Goal: Information Seeking & Learning: Learn about a topic

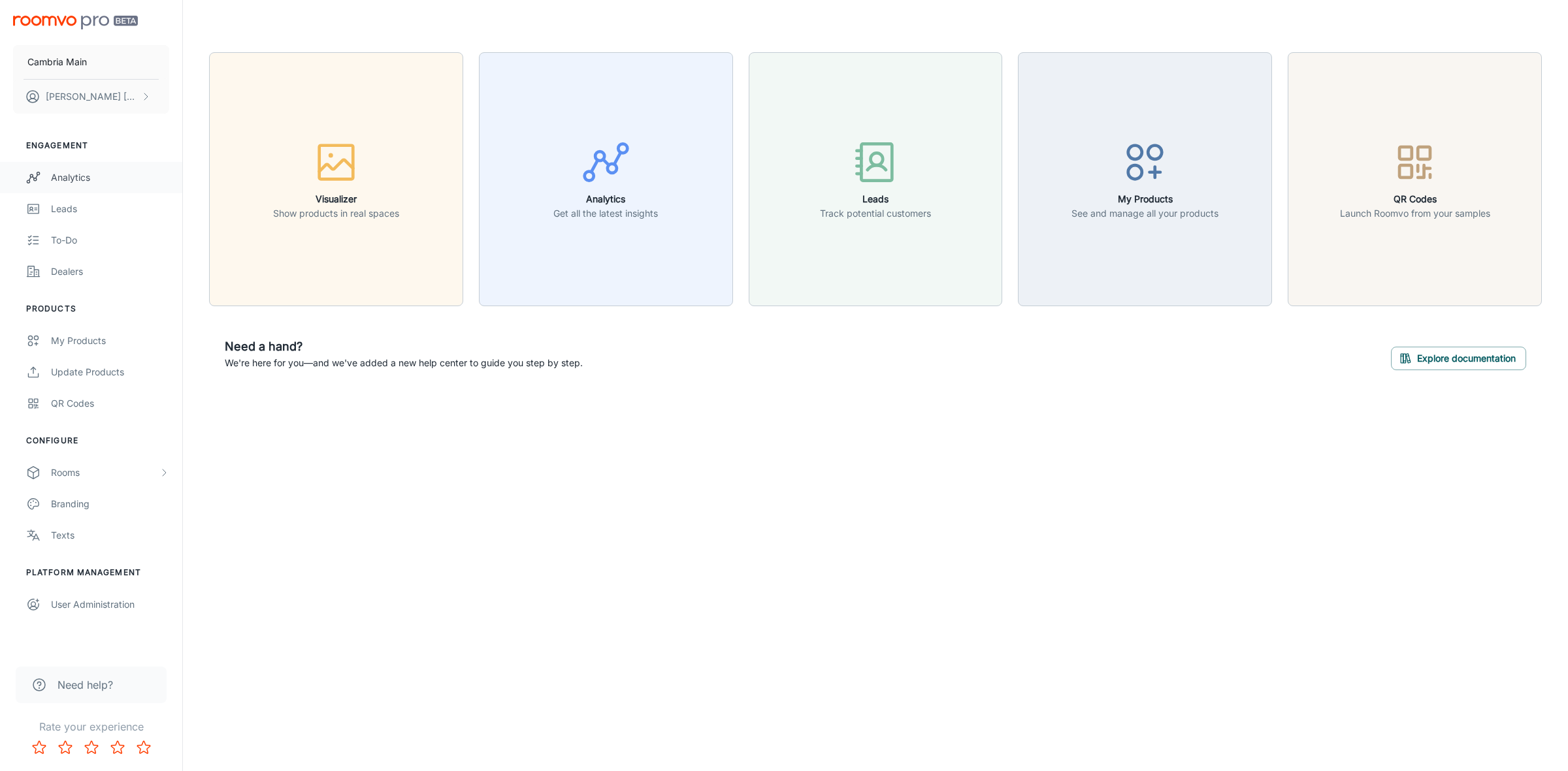
click at [78, 170] on div "Analytics" at bounding box center [110, 178] width 118 height 14
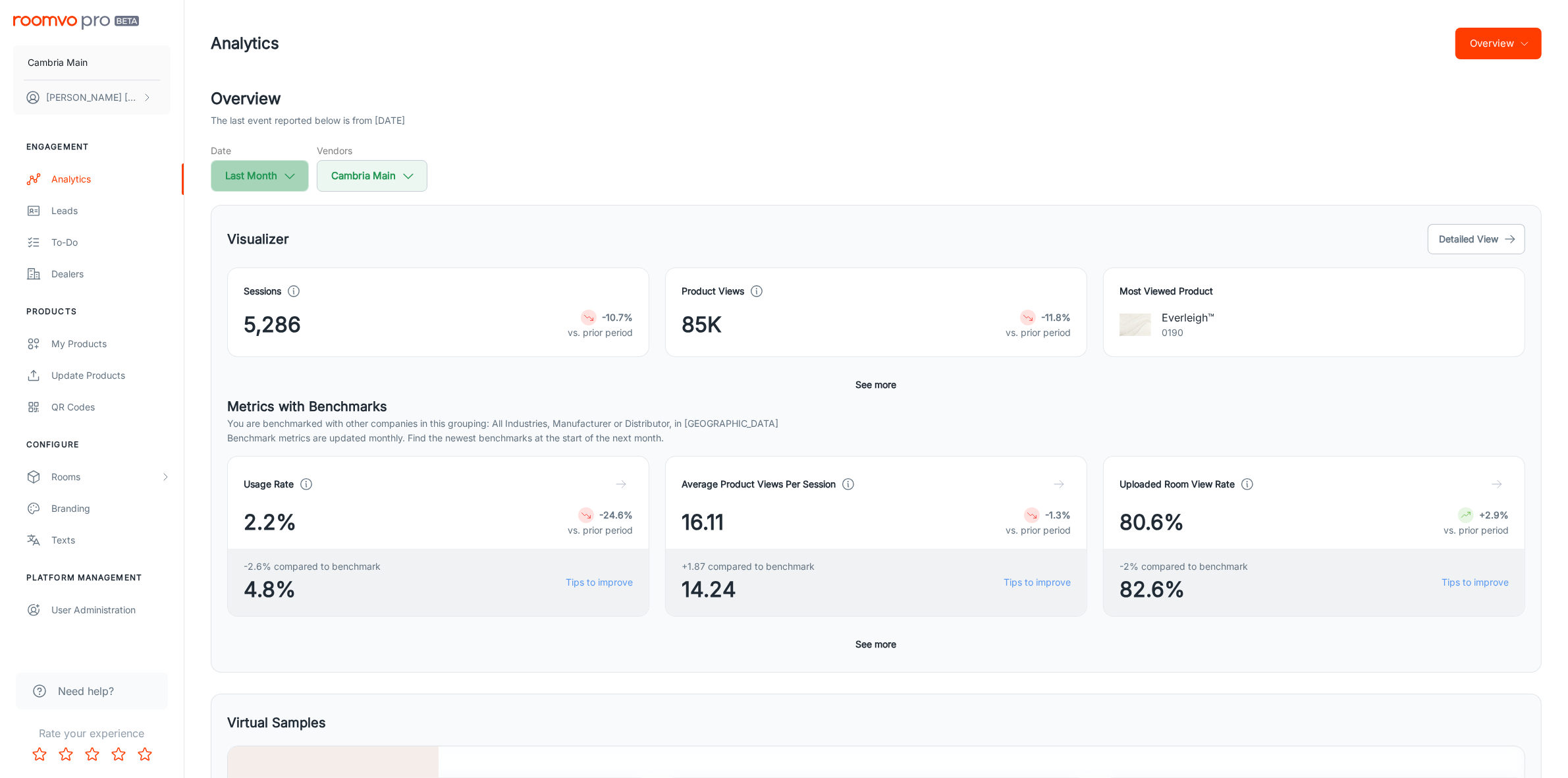
click at [291, 163] on button "Last Month" at bounding box center [260, 176] width 98 height 32
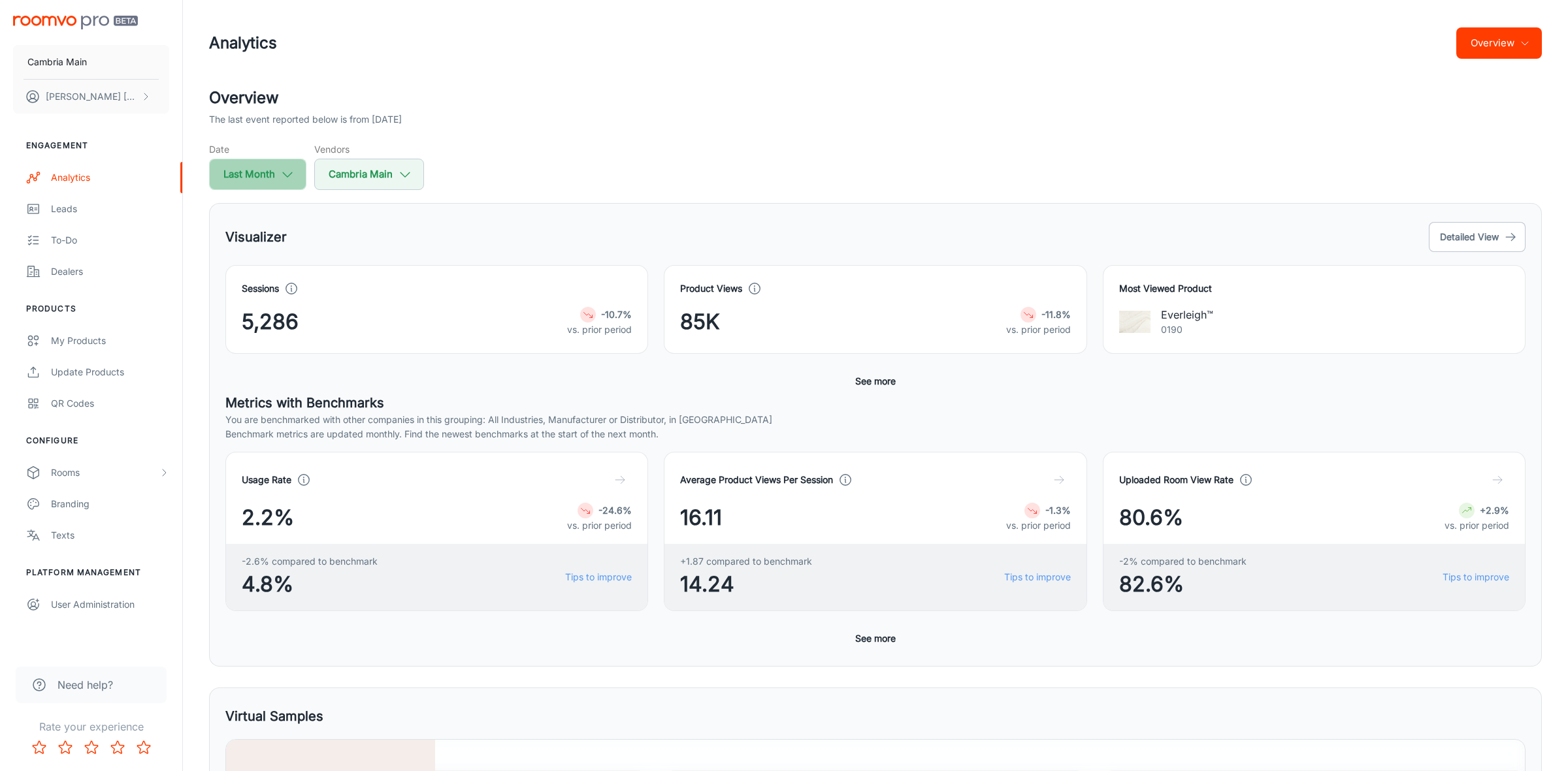
select select "8"
select select "2025"
select select "8"
select select "2025"
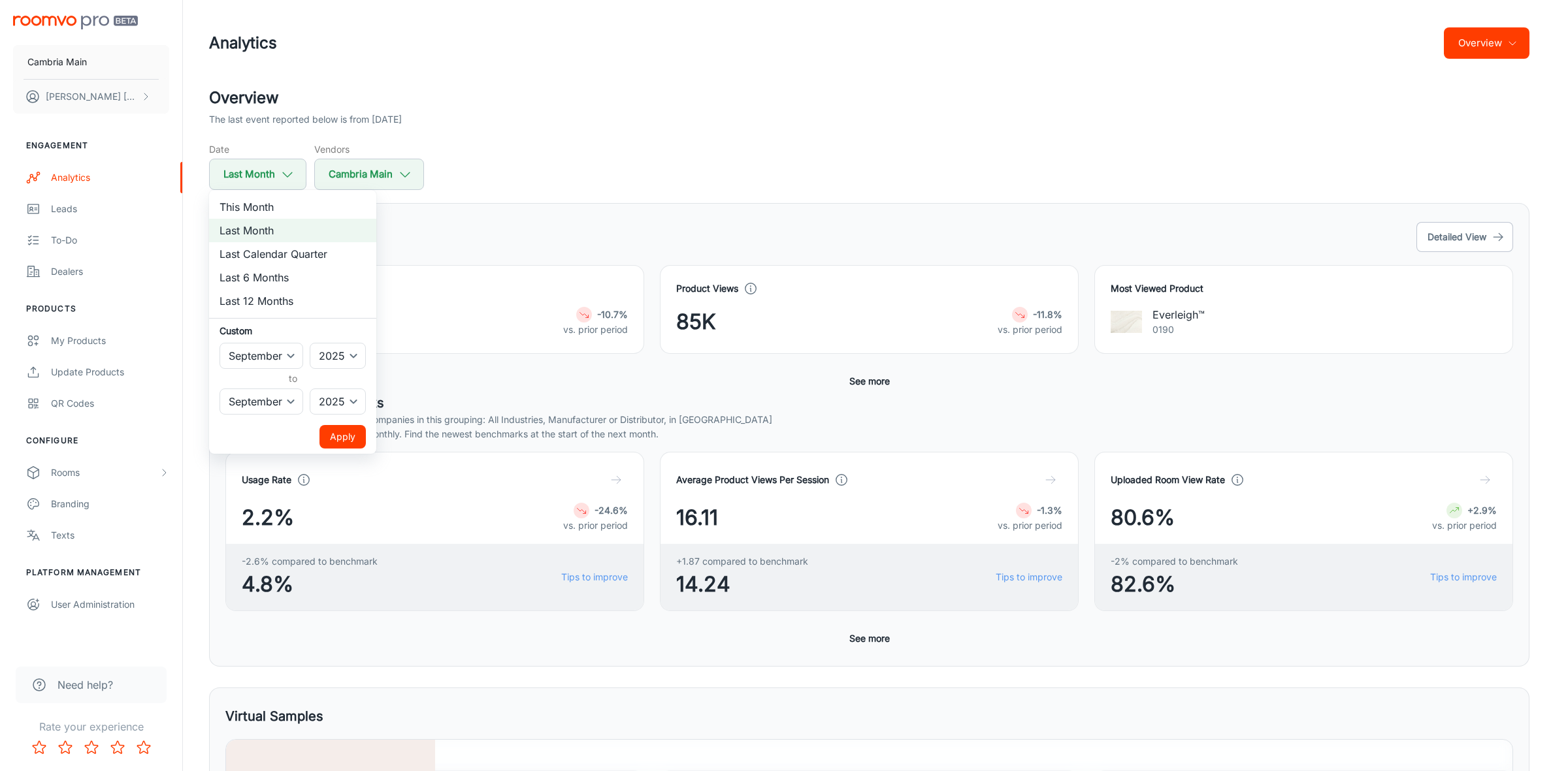
click at [276, 200] on li "This Month" at bounding box center [293, 207] width 168 height 24
select select "9"
click at [341, 439] on button "Apply" at bounding box center [342, 437] width 46 height 24
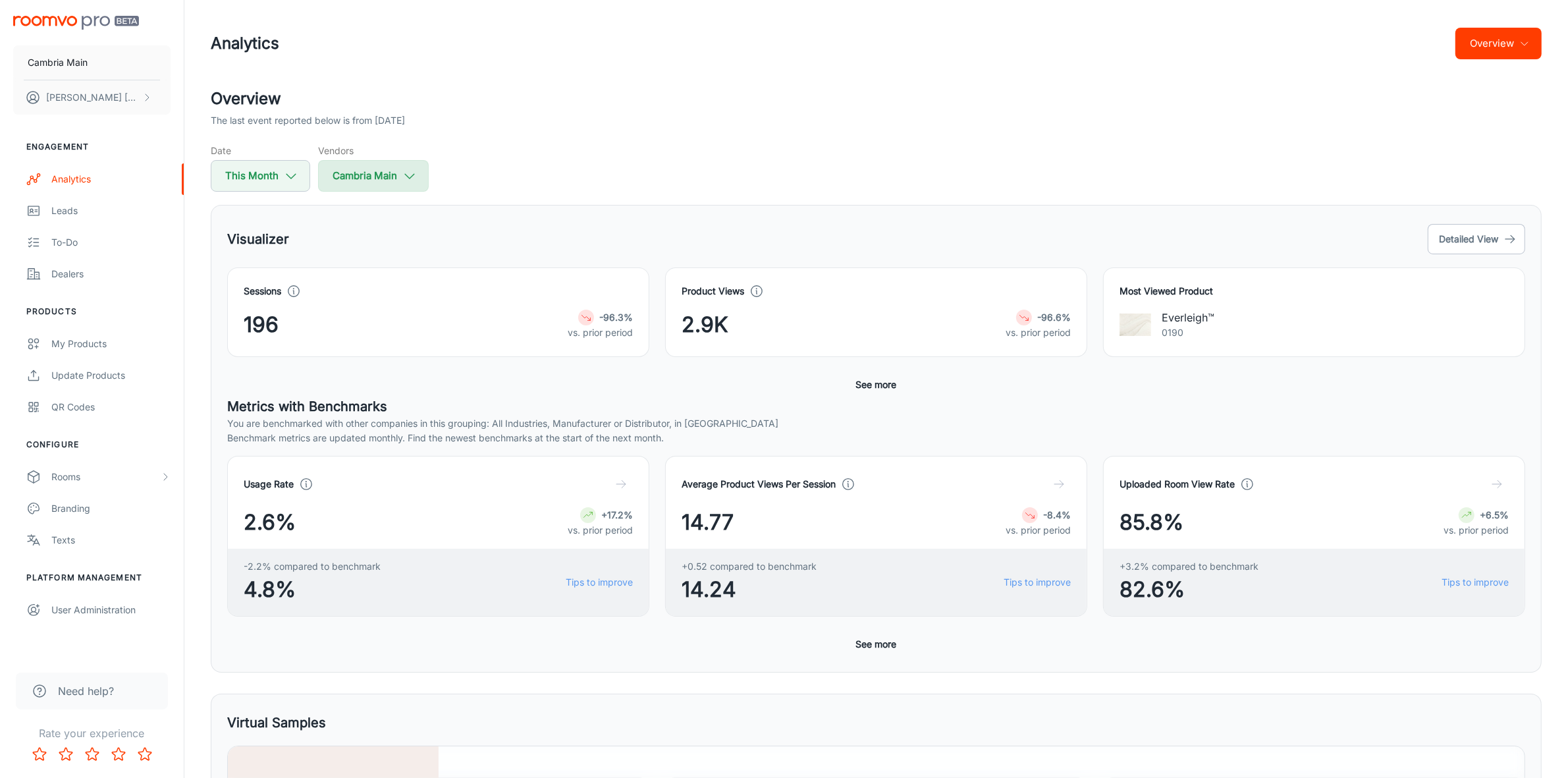
click at [403, 176] on icon "button" at bounding box center [409, 176] width 15 height 15
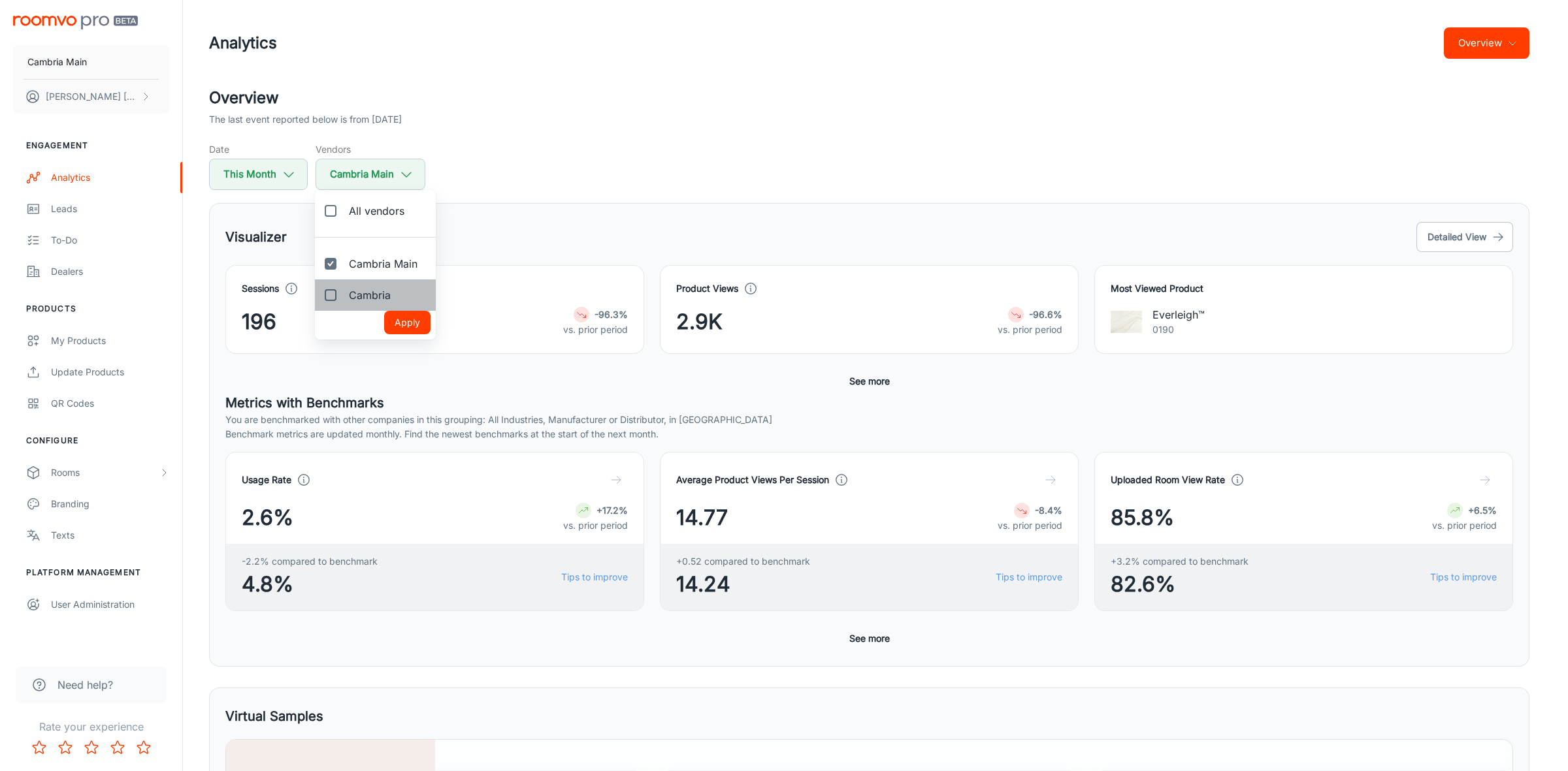
click at [367, 295] on span "Cambria" at bounding box center [370, 294] width 42 height 15
click at [344, 295] on input "Cambria" at bounding box center [330, 294] width 26 height 26
checkbox input "true"
click at [402, 322] on button "Apply" at bounding box center [407, 323] width 46 height 24
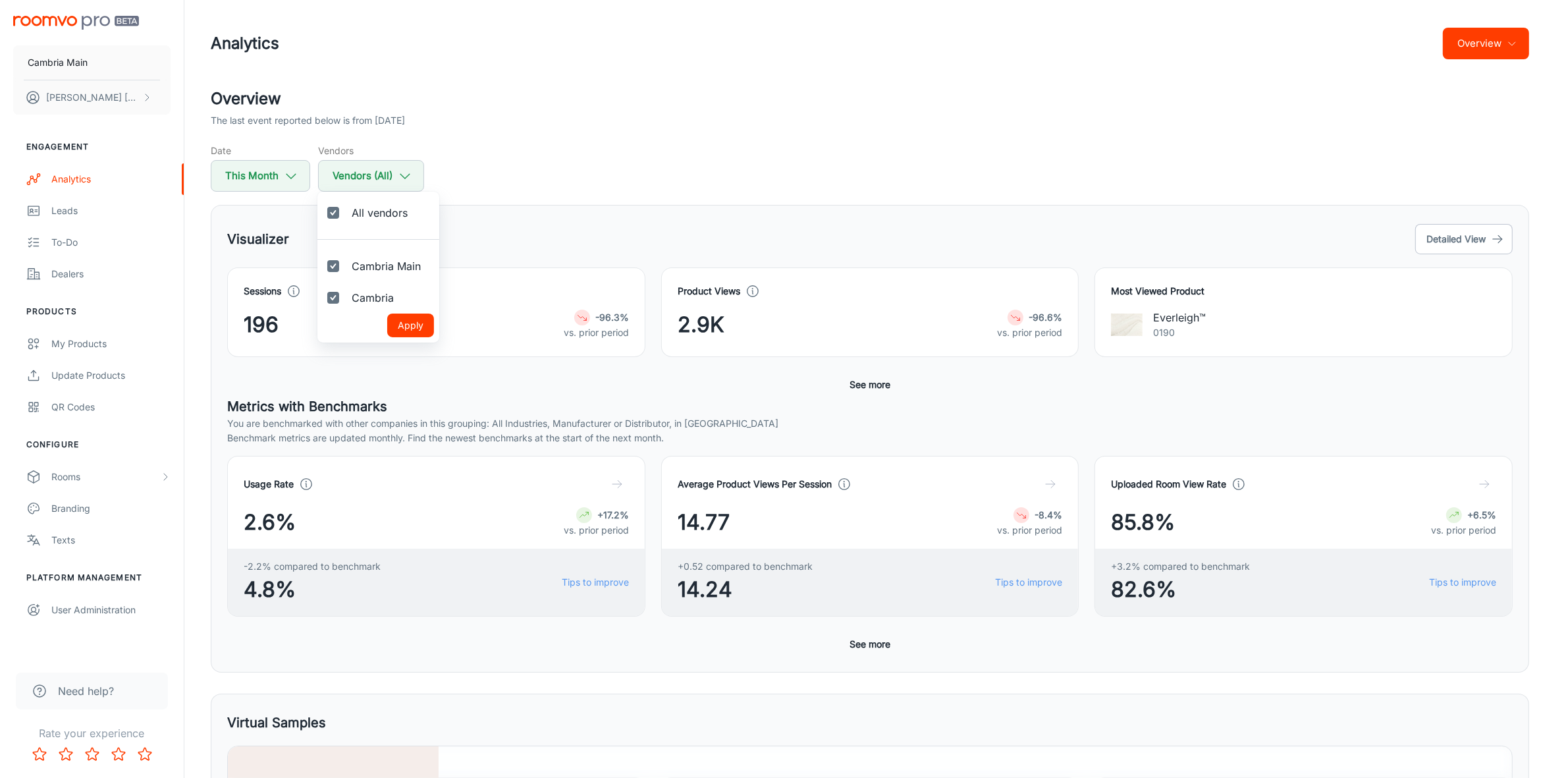
checkbox input "true"
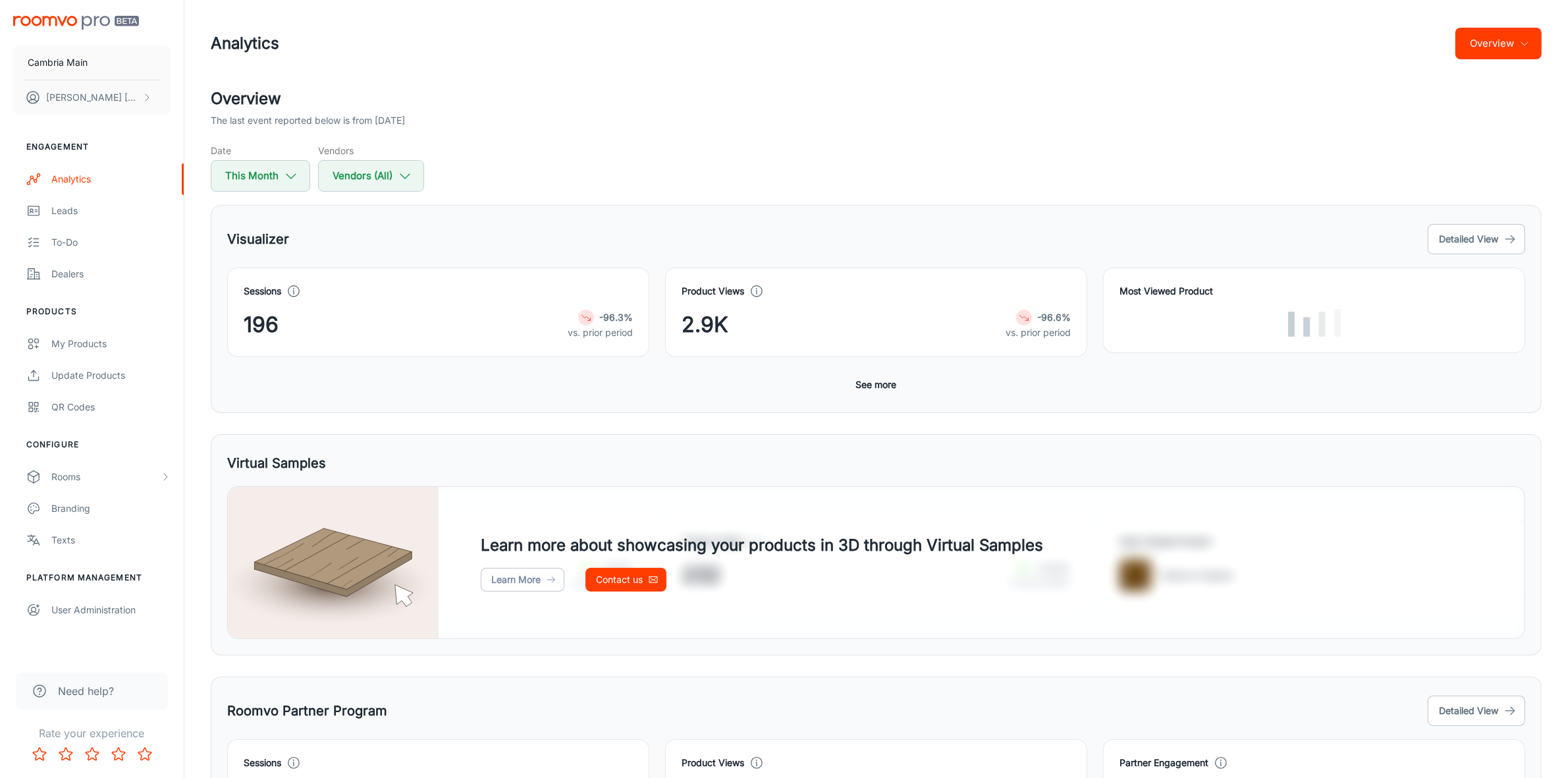
click at [866, 389] on button "See more" at bounding box center [876, 385] width 51 height 24
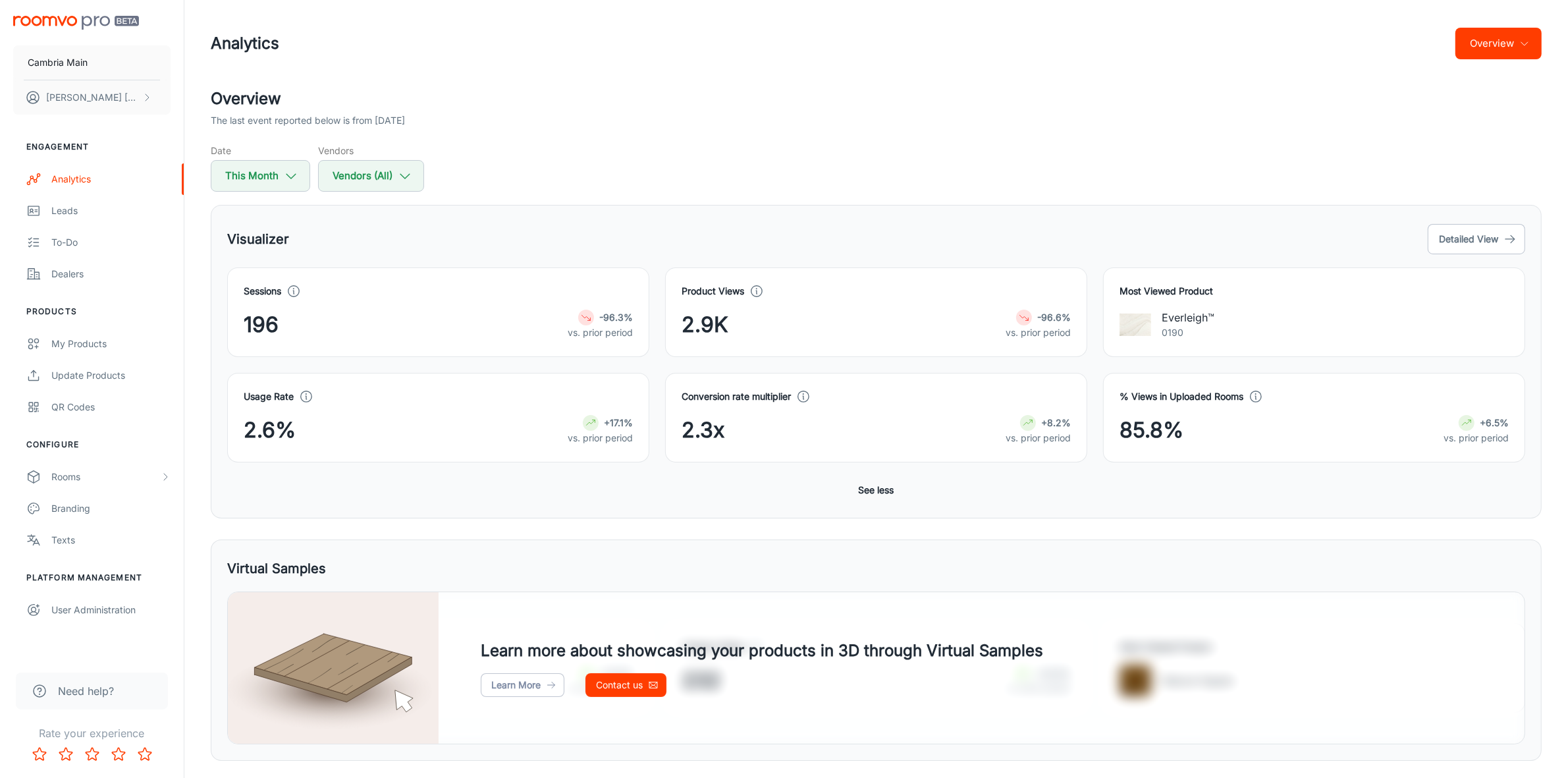
click at [1515, 37] on button "Overview" at bounding box center [1499, 43] width 86 height 32
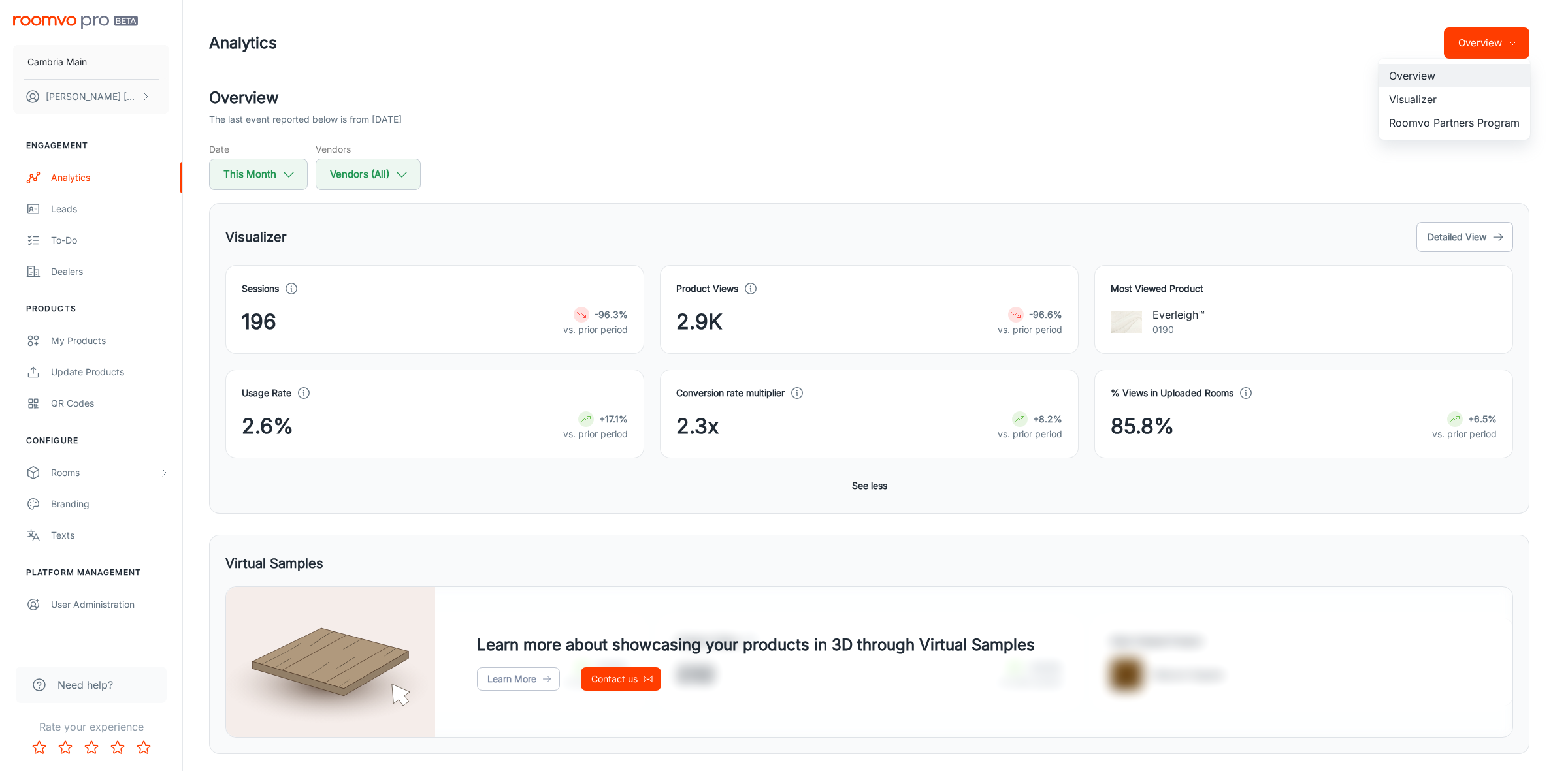
click at [1389, 99] on li "Visualizer" at bounding box center [1454, 100] width 151 height 24
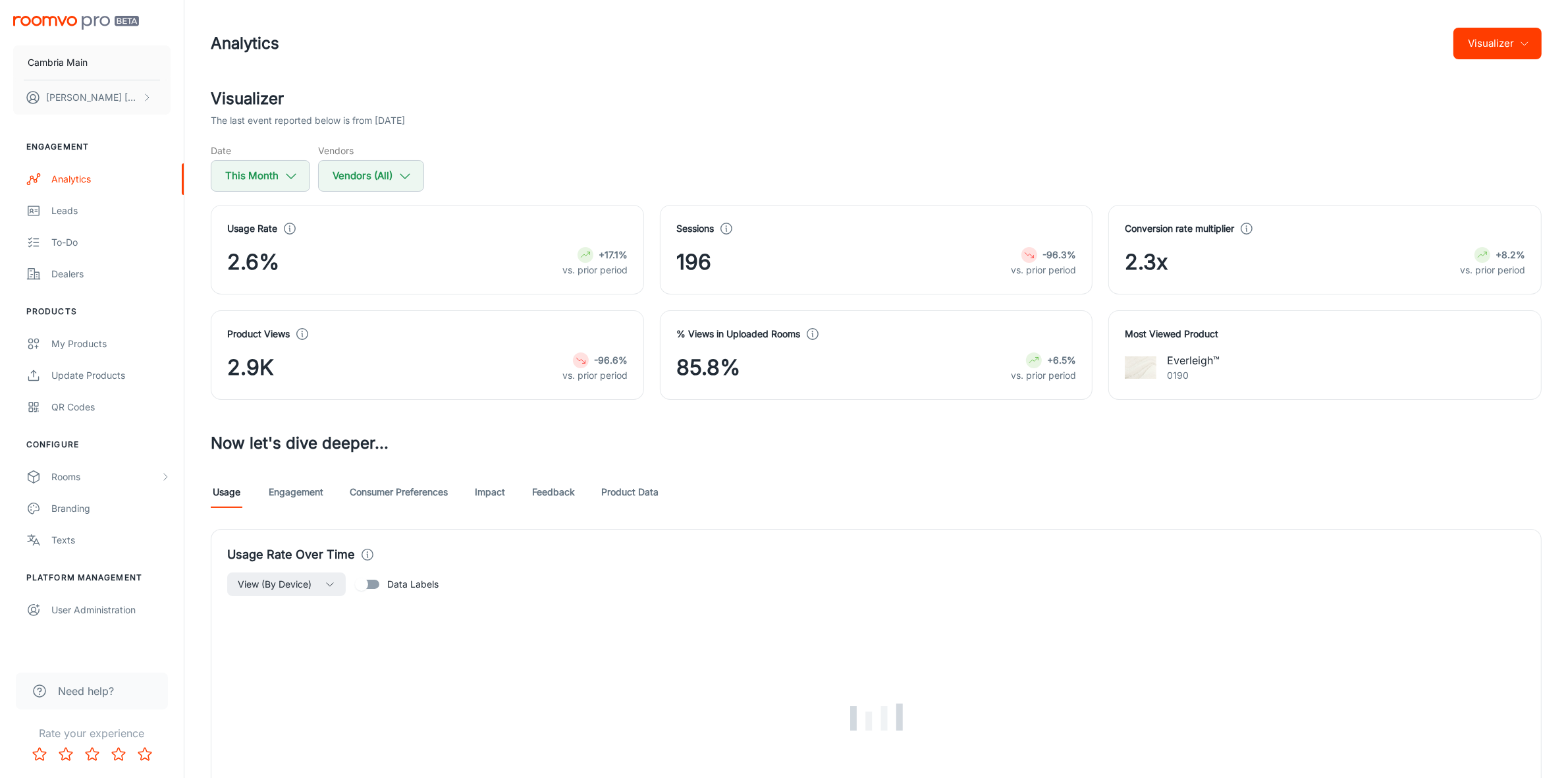
click at [293, 501] on link "Engagement" at bounding box center [296, 492] width 55 height 32
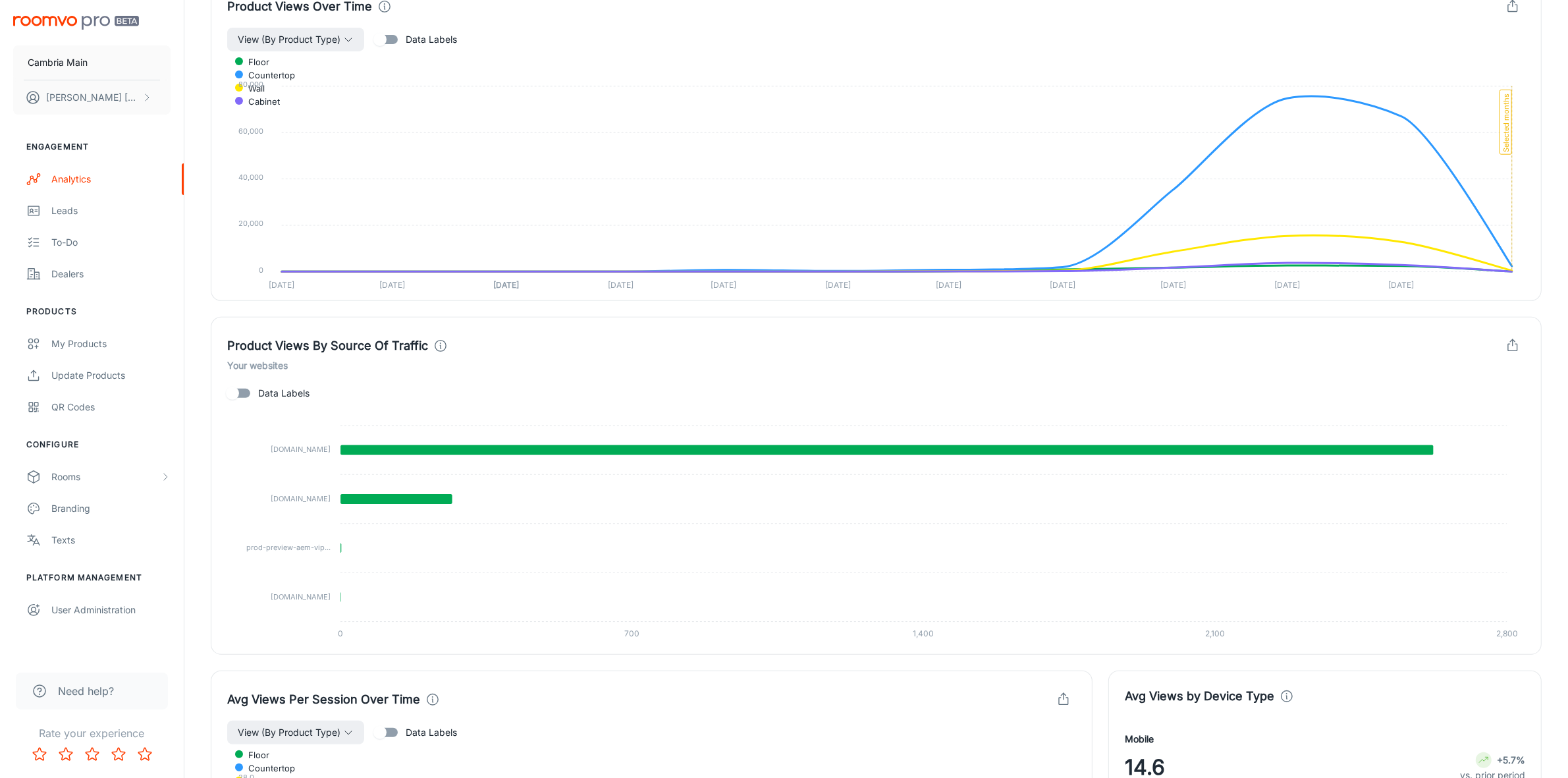
scroll to position [247, 0]
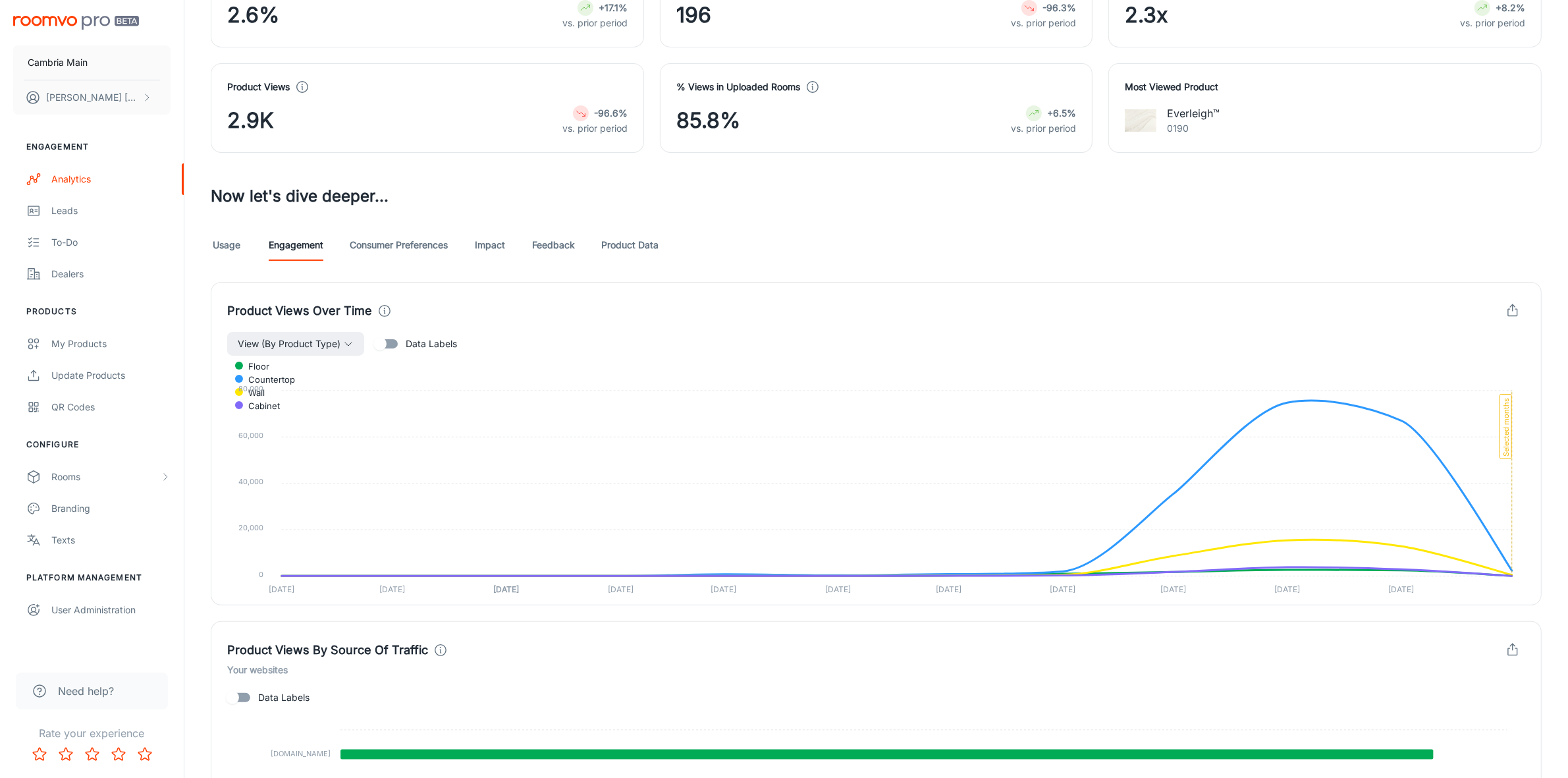
click at [503, 245] on link "Impact" at bounding box center [490, 245] width 32 height 32
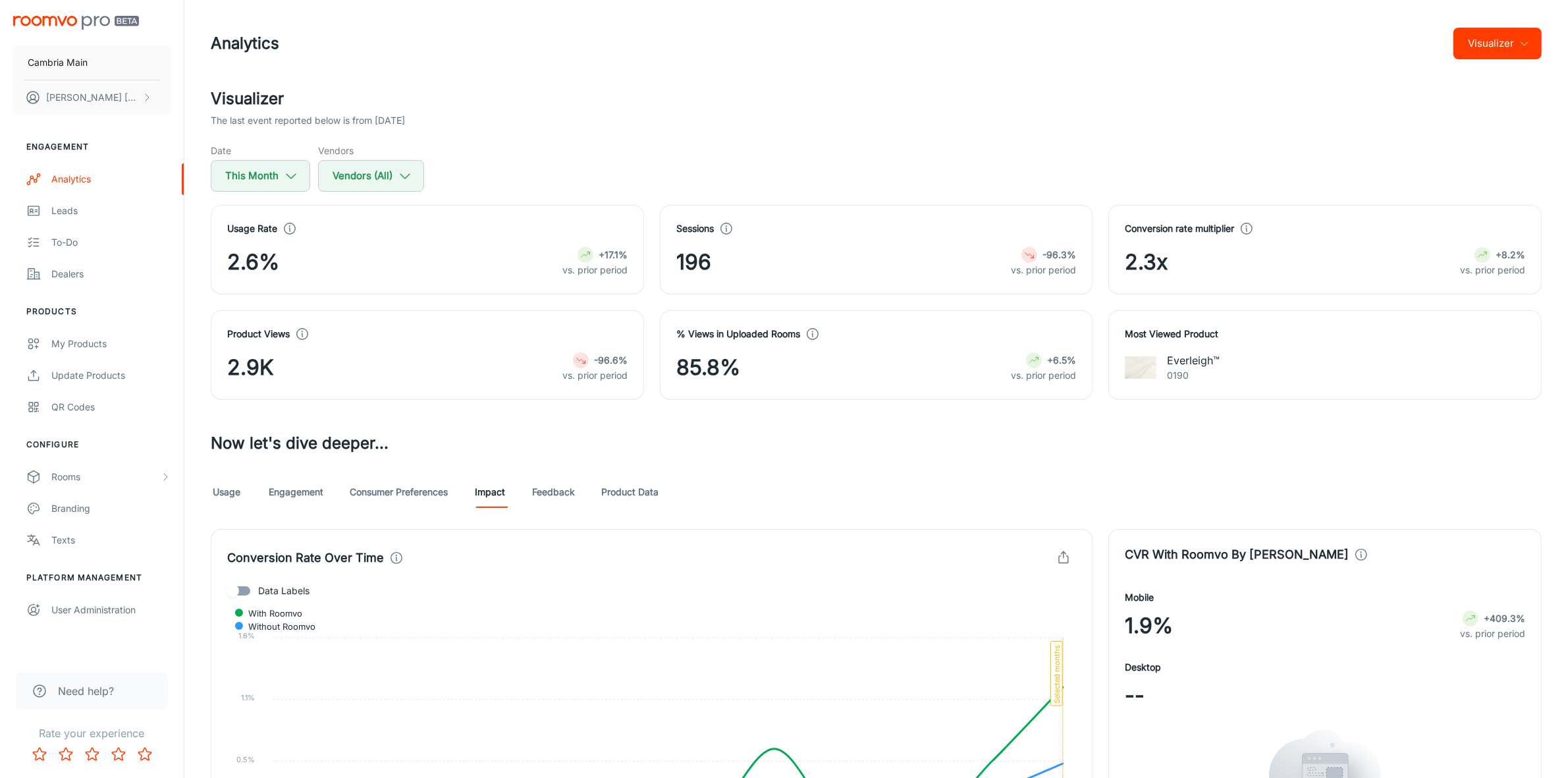
click at [553, 492] on link "Feedback" at bounding box center [553, 492] width 43 height 32
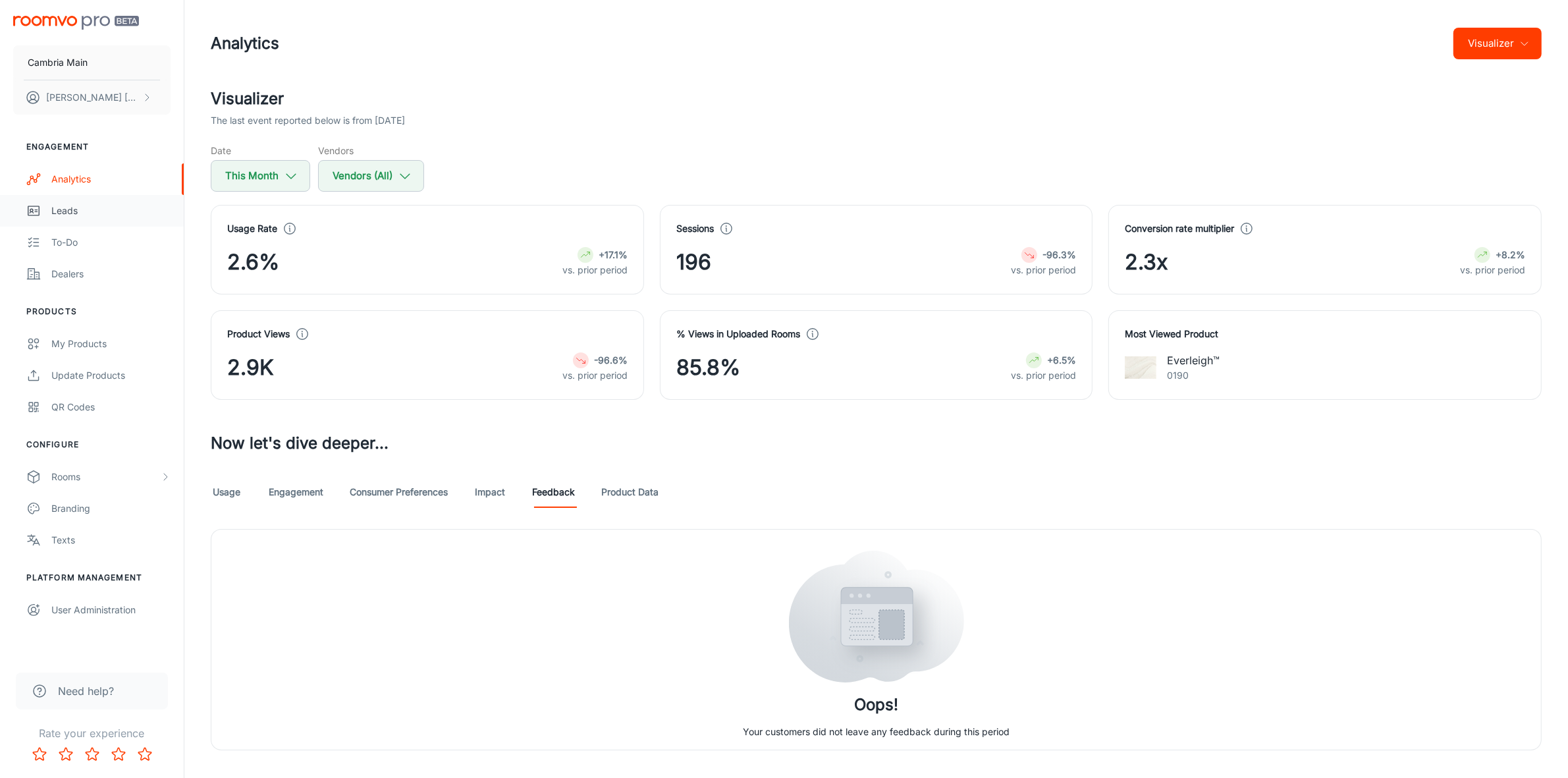
click at [68, 216] on div "Leads" at bounding box center [111, 211] width 119 height 15
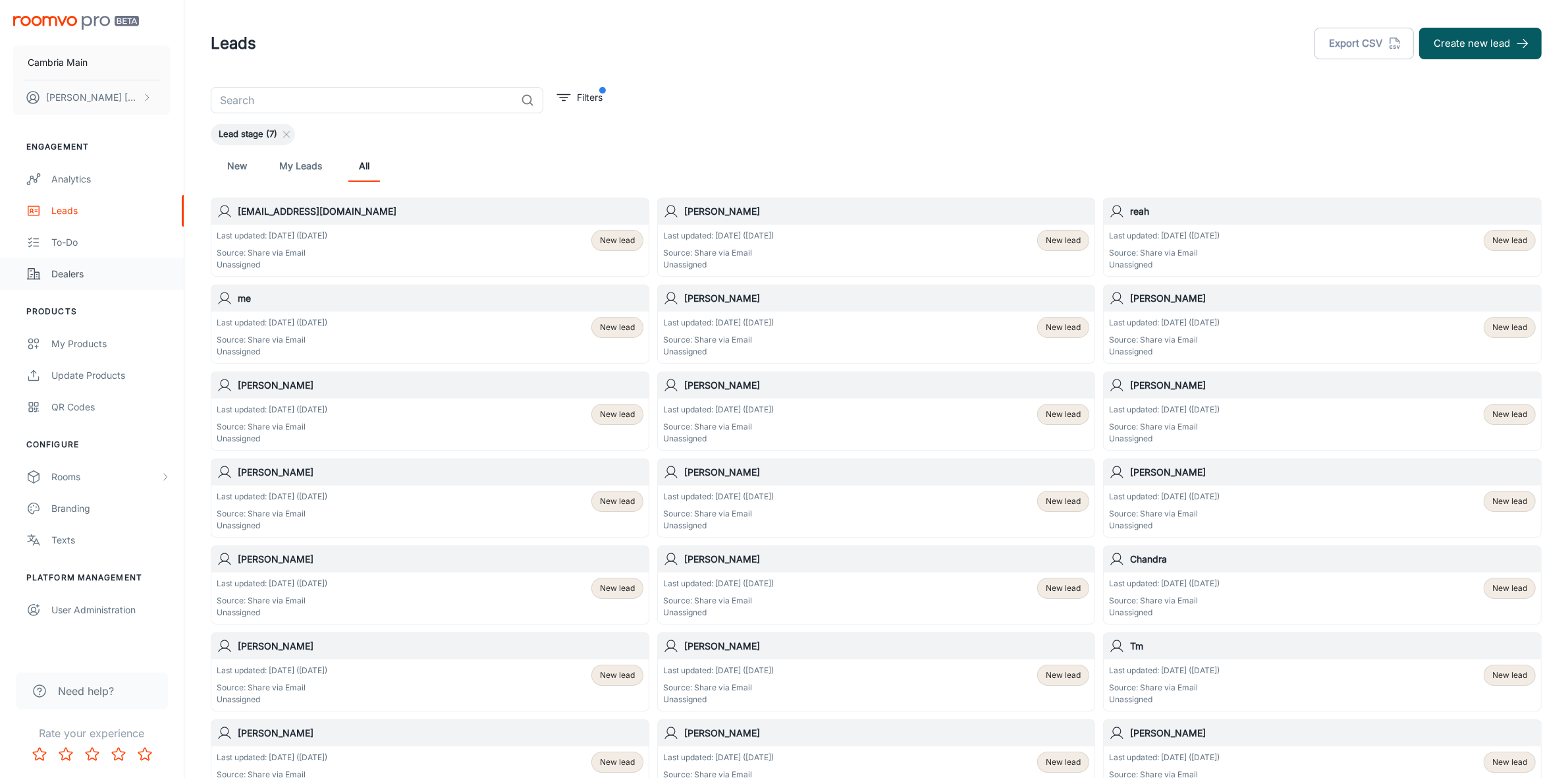
click at [72, 271] on div "Dealers" at bounding box center [111, 274] width 119 height 15
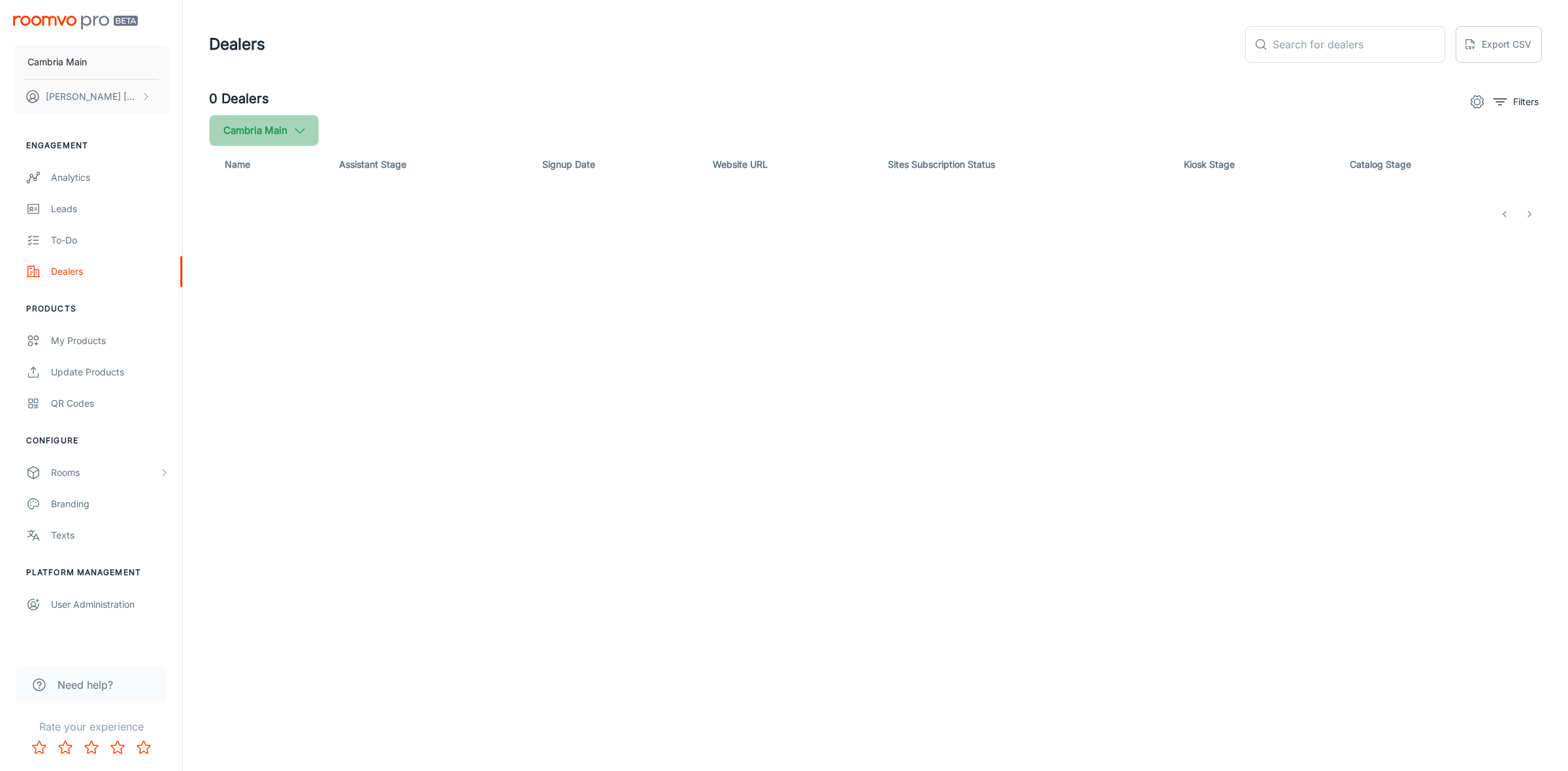
click at [279, 122] on button "Cambria Main" at bounding box center [264, 130] width 110 height 32
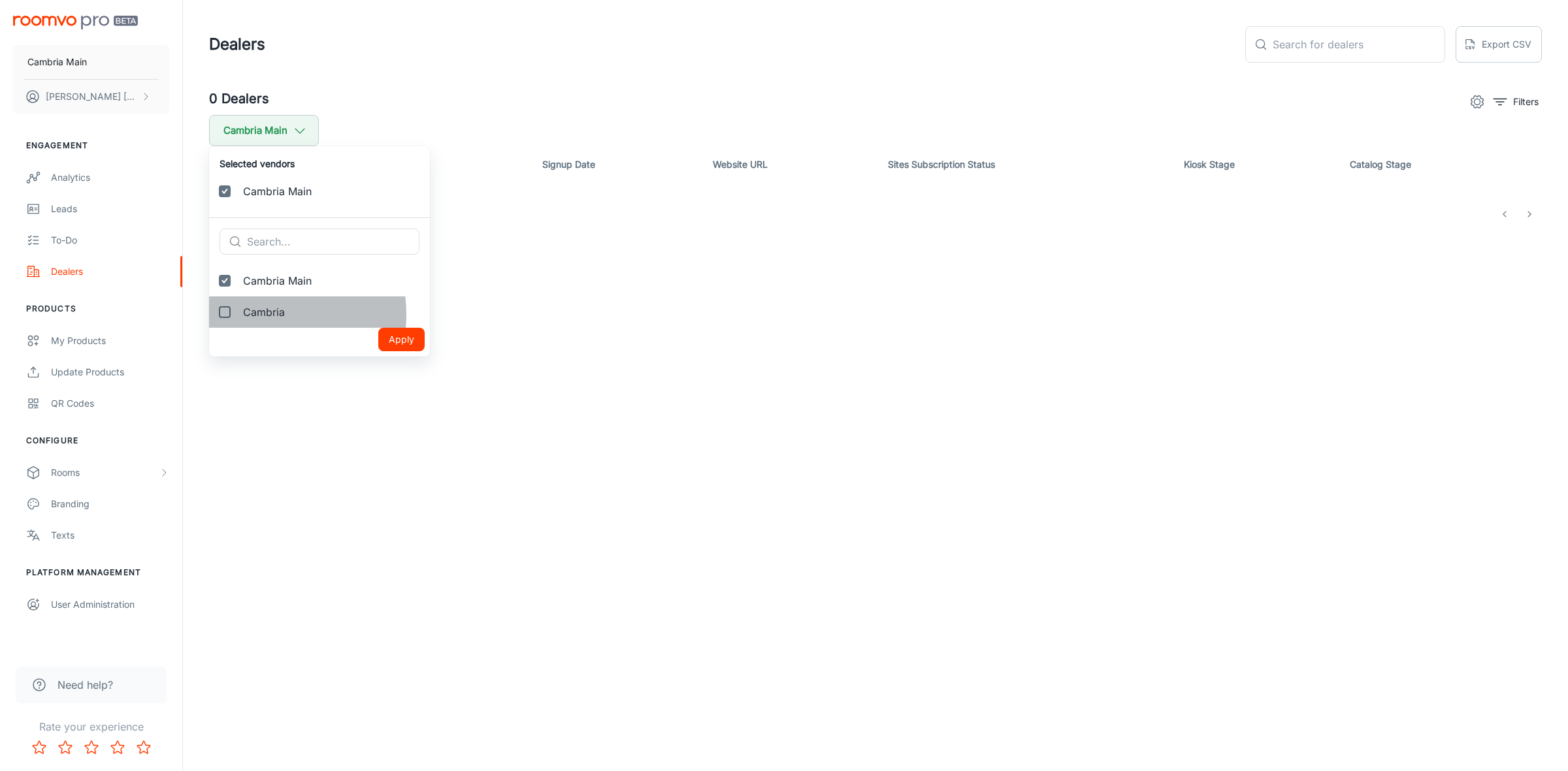
click at [252, 314] on span "Cambria" at bounding box center [331, 312] width 177 height 15
click at [237, 314] on input "Cambria" at bounding box center [225, 312] width 26 height 26
checkbox input "true"
click at [396, 371] on button "Apply" at bounding box center [401, 371] width 46 height 24
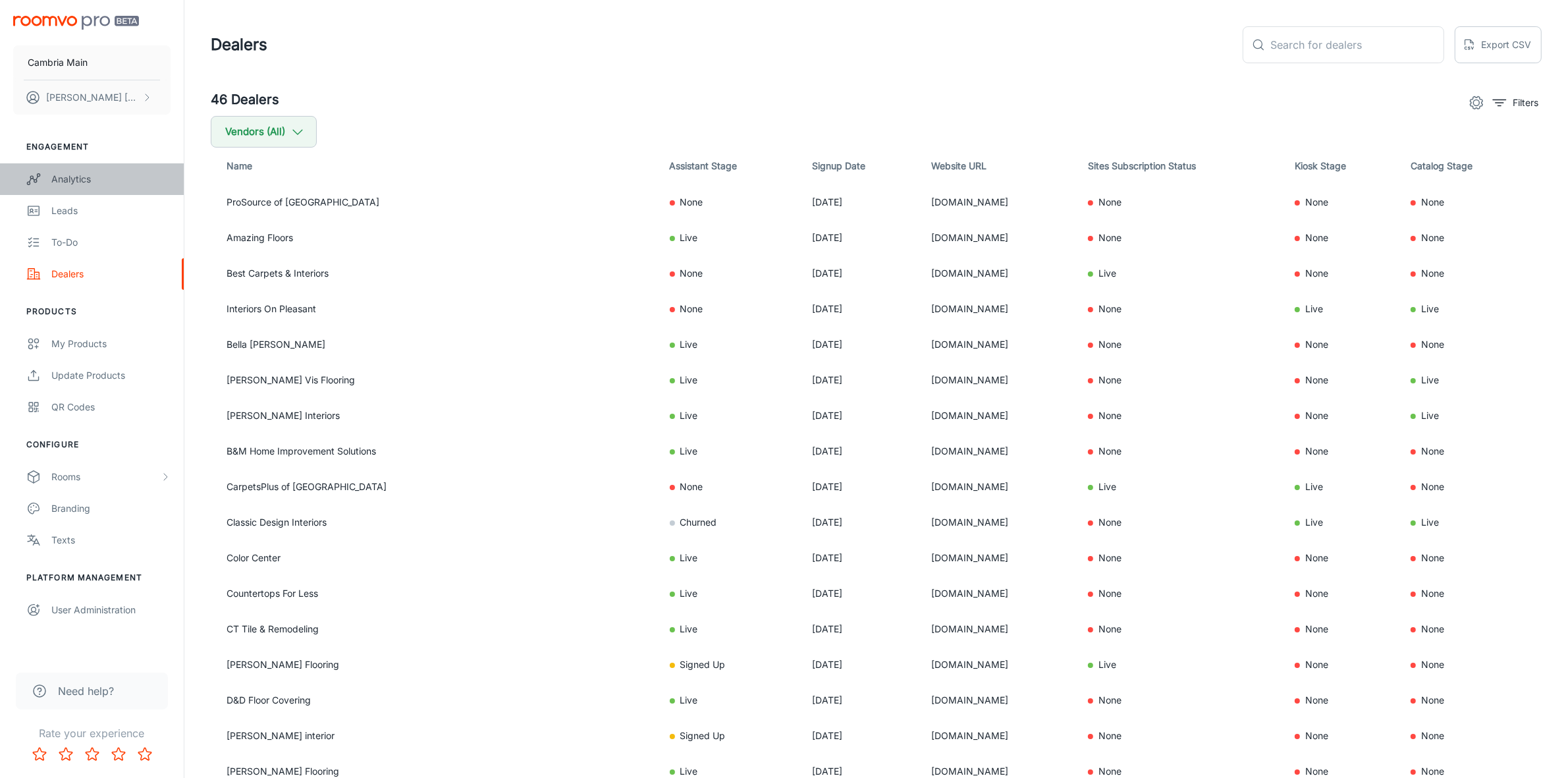
click at [76, 176] on div "Analytics" at bounding box center [111, 179] width 119 height 15
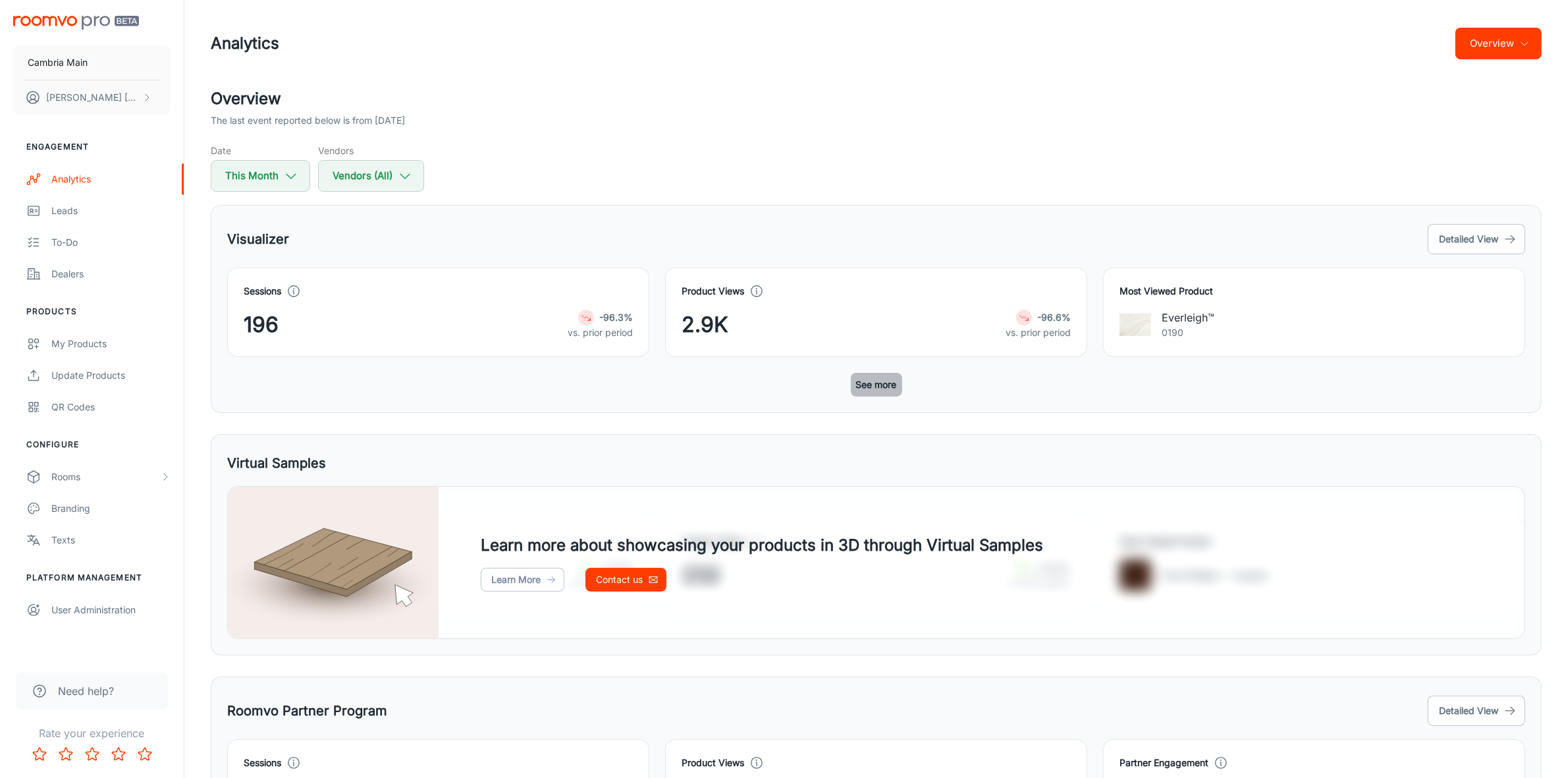
click at [872, 386] on button "See more" at bounding box center [876, 385] width 51 height 24
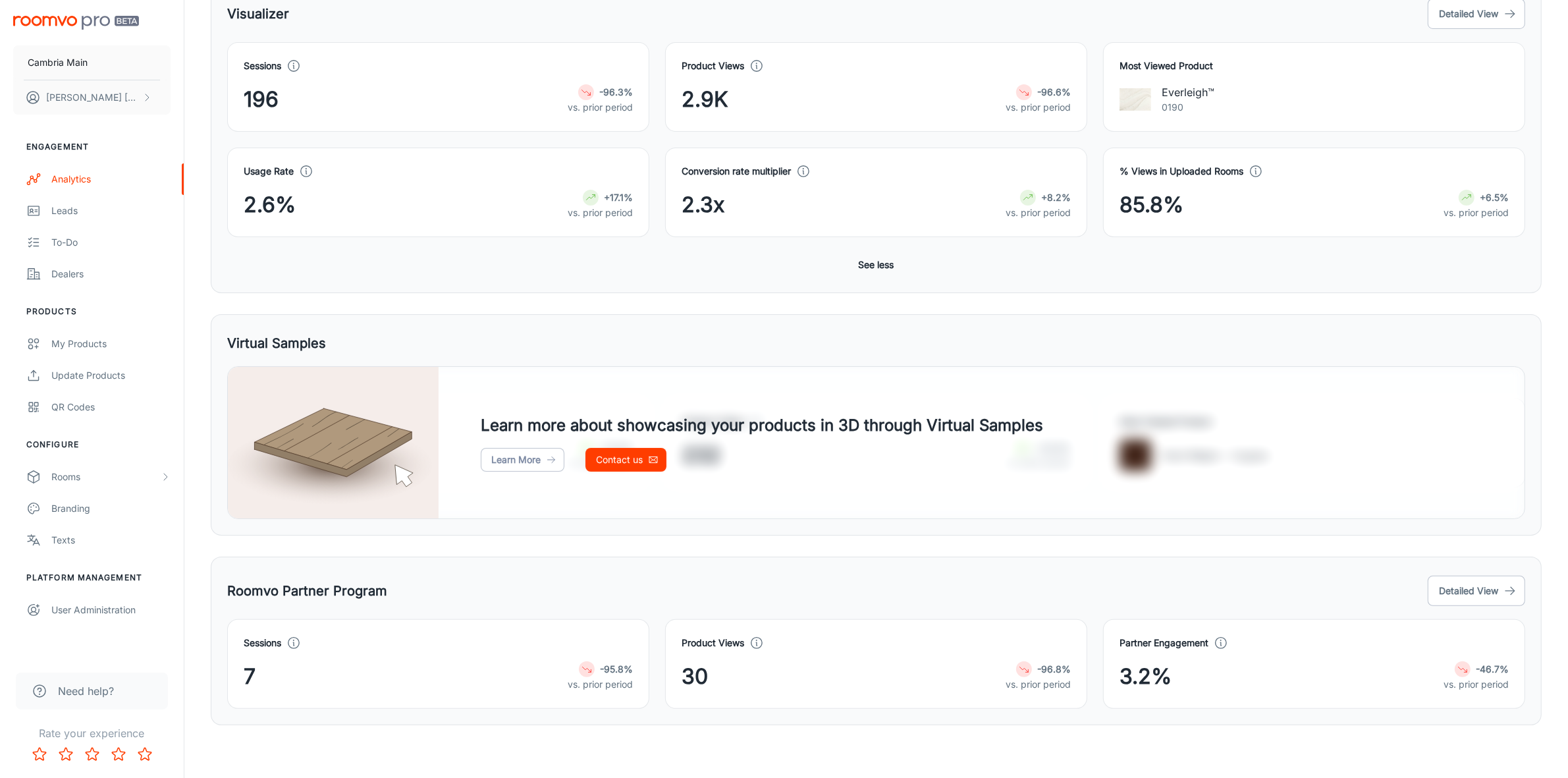
scroll to position [228, 0]
click at [1510, 585] on icon "button" at bounding box center [1510, 591] width 13 height 13
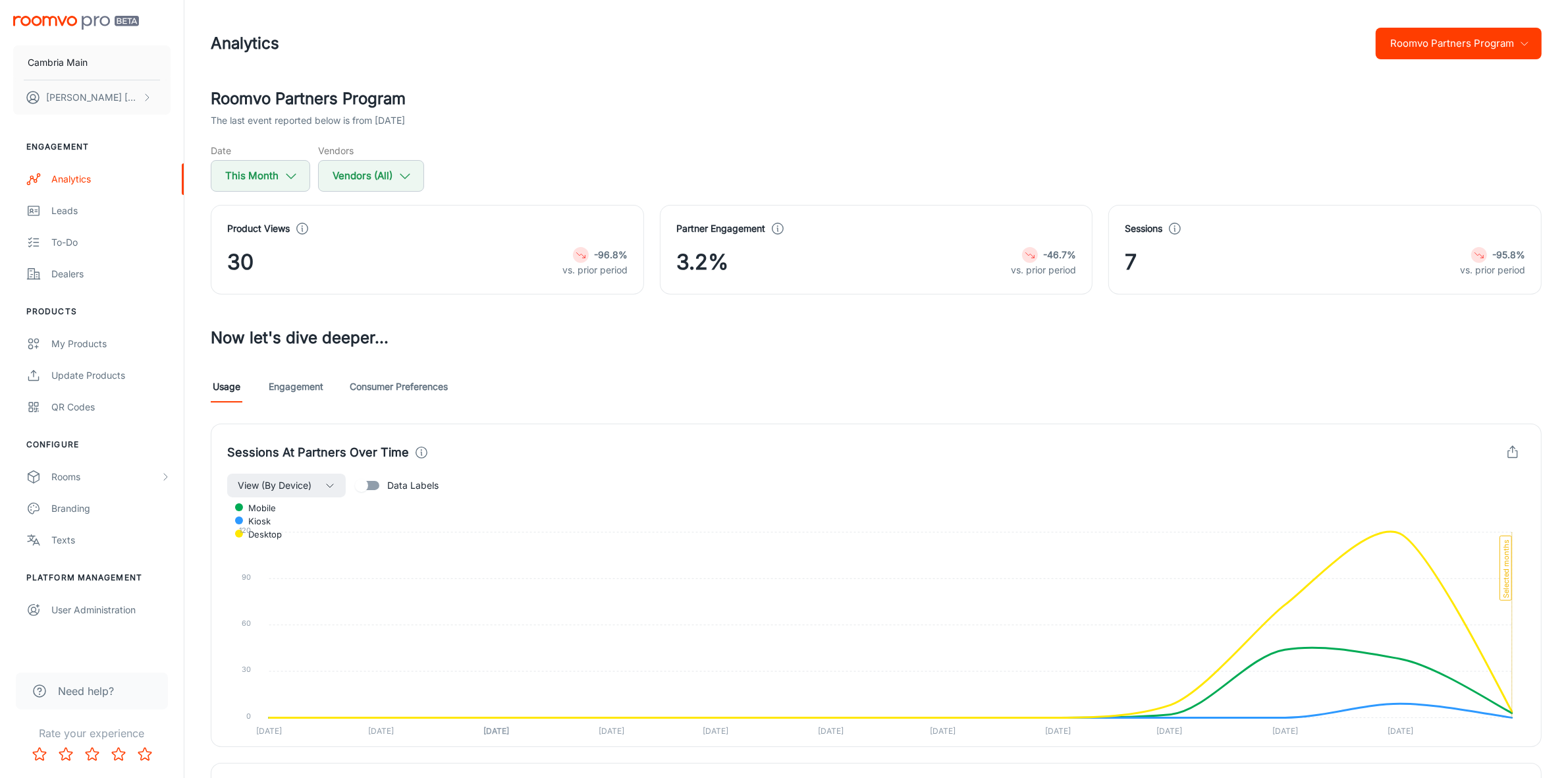
click at [302, 392] on link "Engagement" at bounding box center [296, 387] width 55 height 32
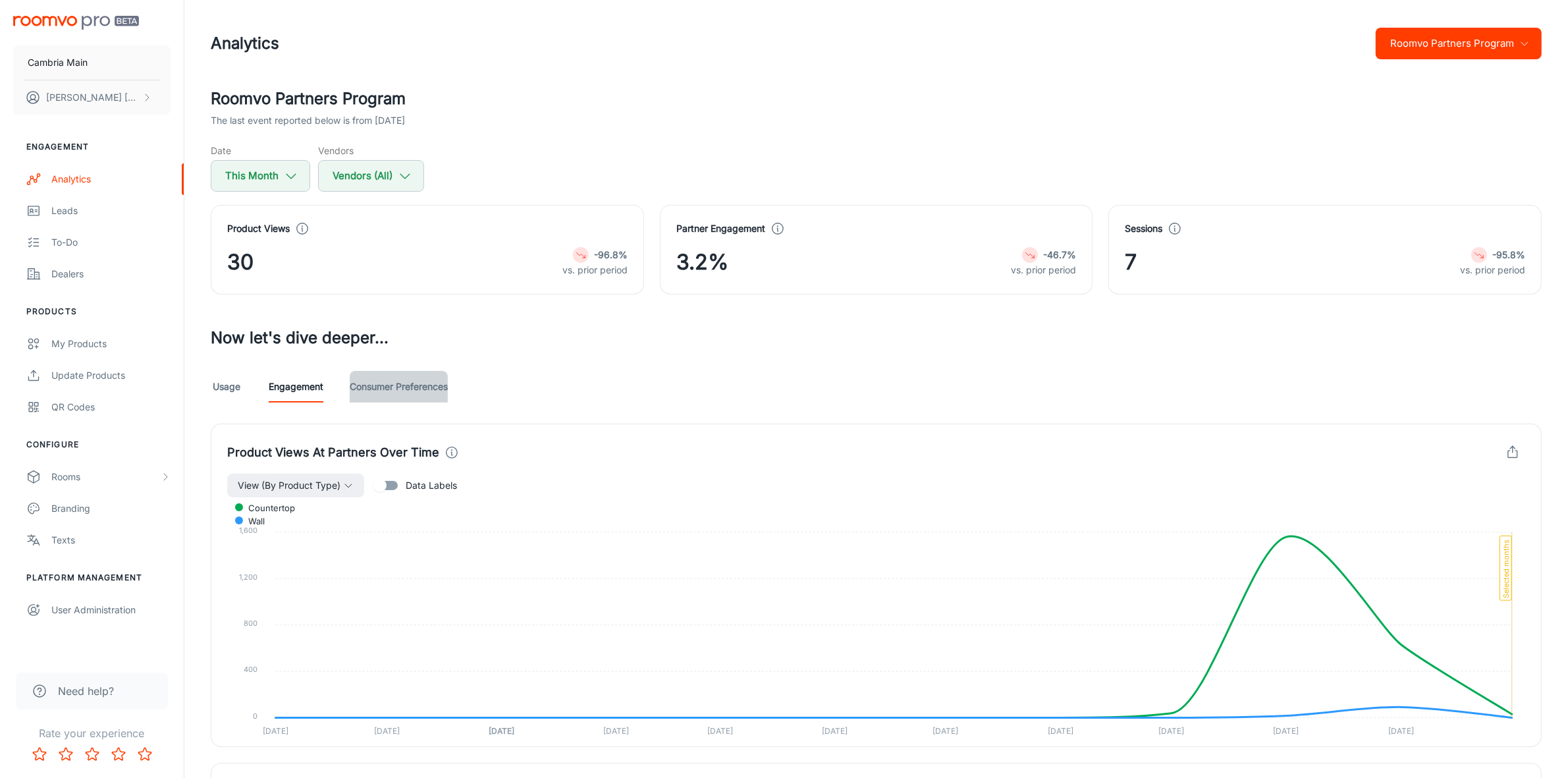
click at [387, 393] on link "Consumer Preferences" at bounding box center [398, 387] width 98 height 32
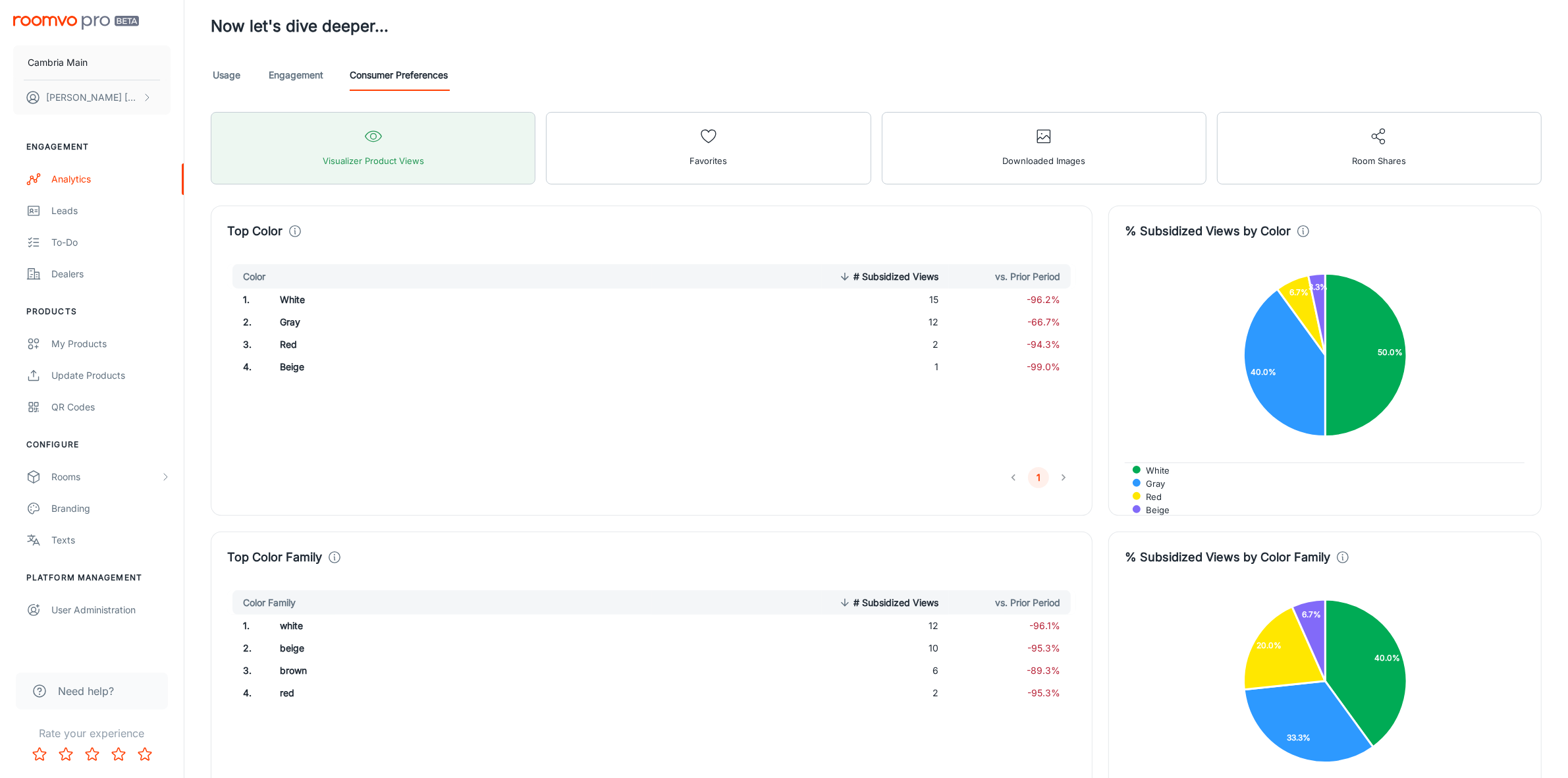
scroll to position [165, 0]
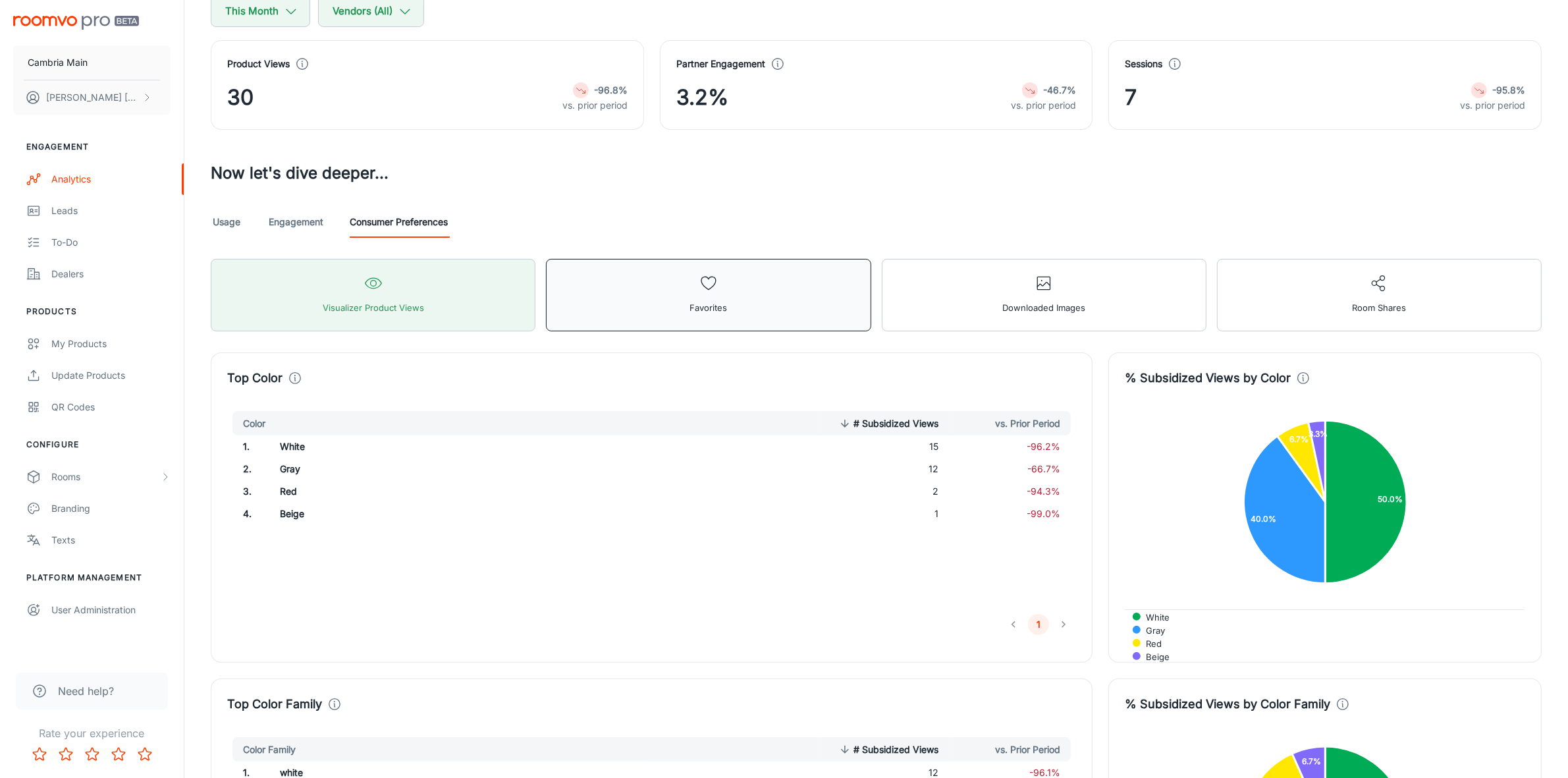
click at [652, 293] on button "Favorites" at bounding box center [707, 294] width 324 height 72
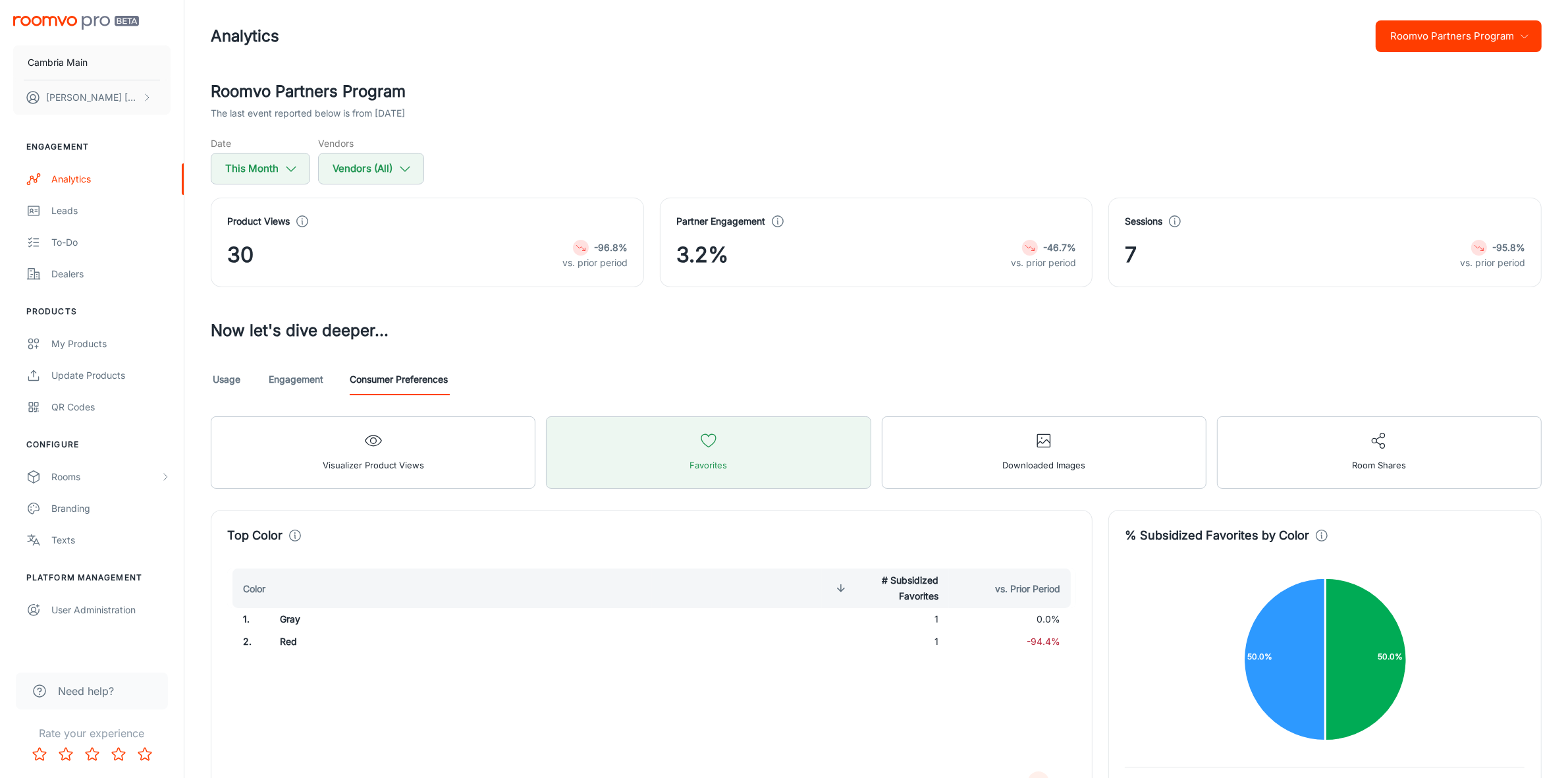
scroll to position [0, 0]
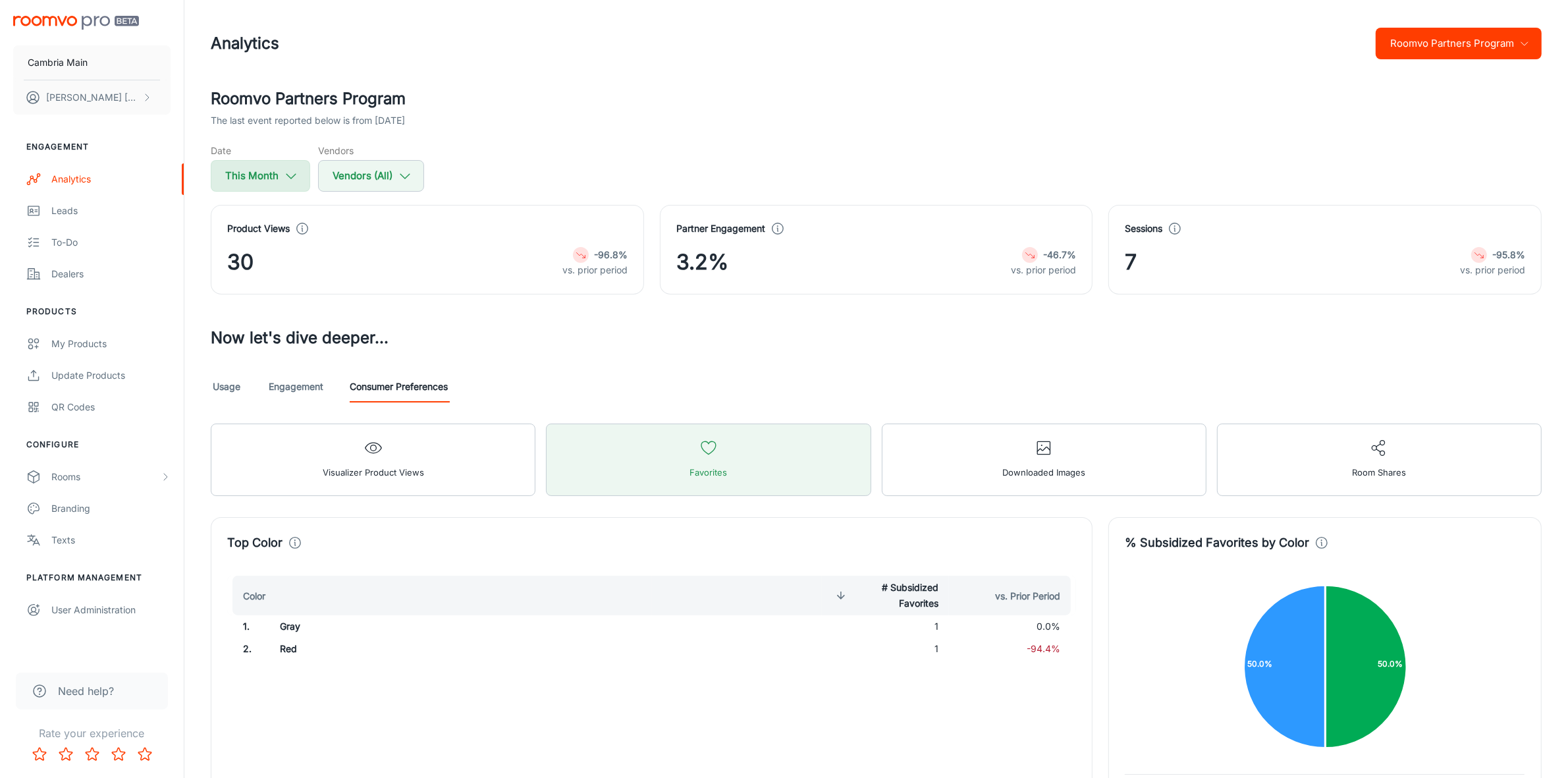
click at [237, 168] on button "This Month" at bounding box center [260, 176] width 100 height 32
select select "9"
select select "2025"
select select "9"
select select "2025"
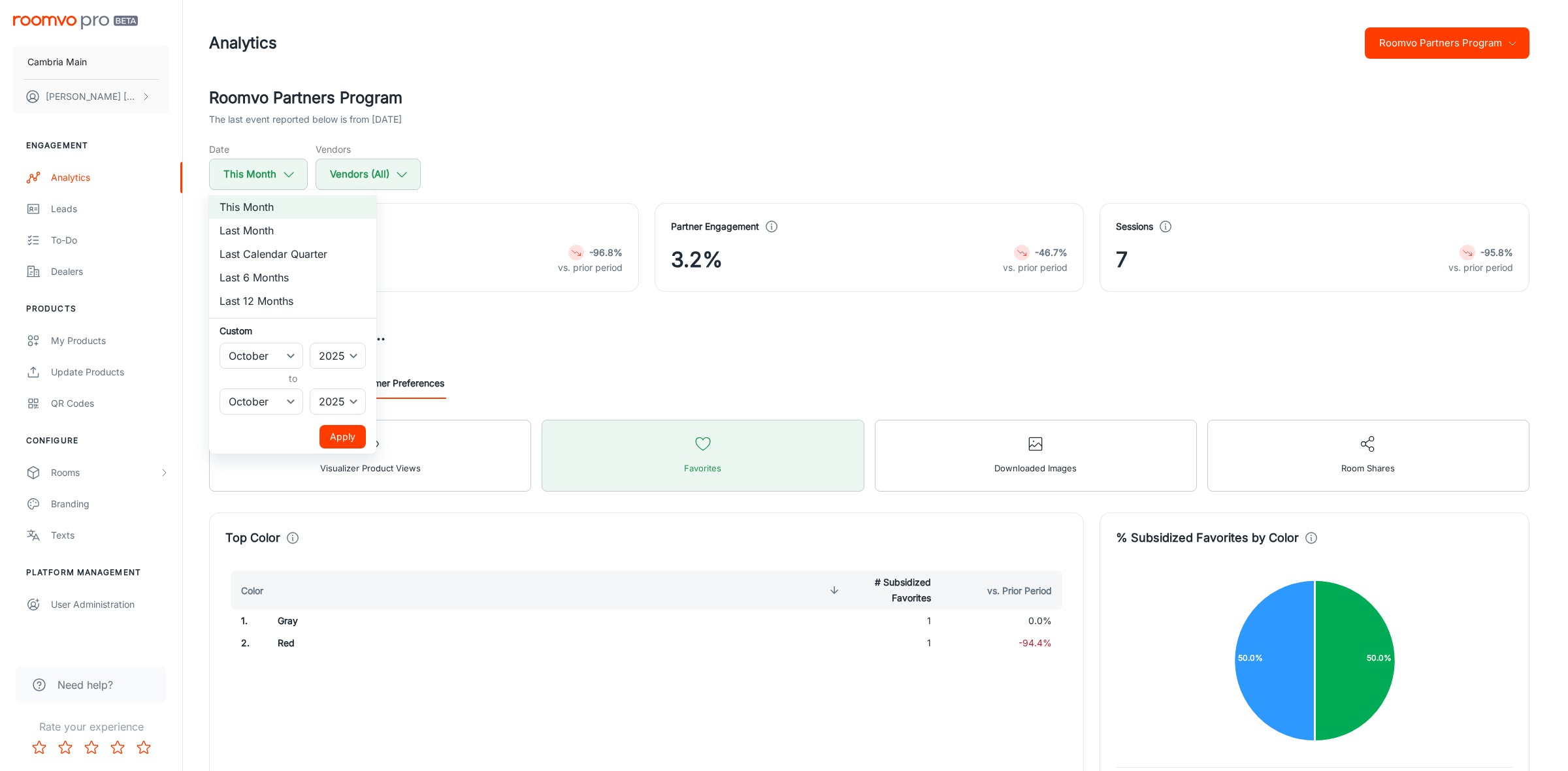
click at [236, 167] on div at bounding box center [784, 385] width 1568 height 771
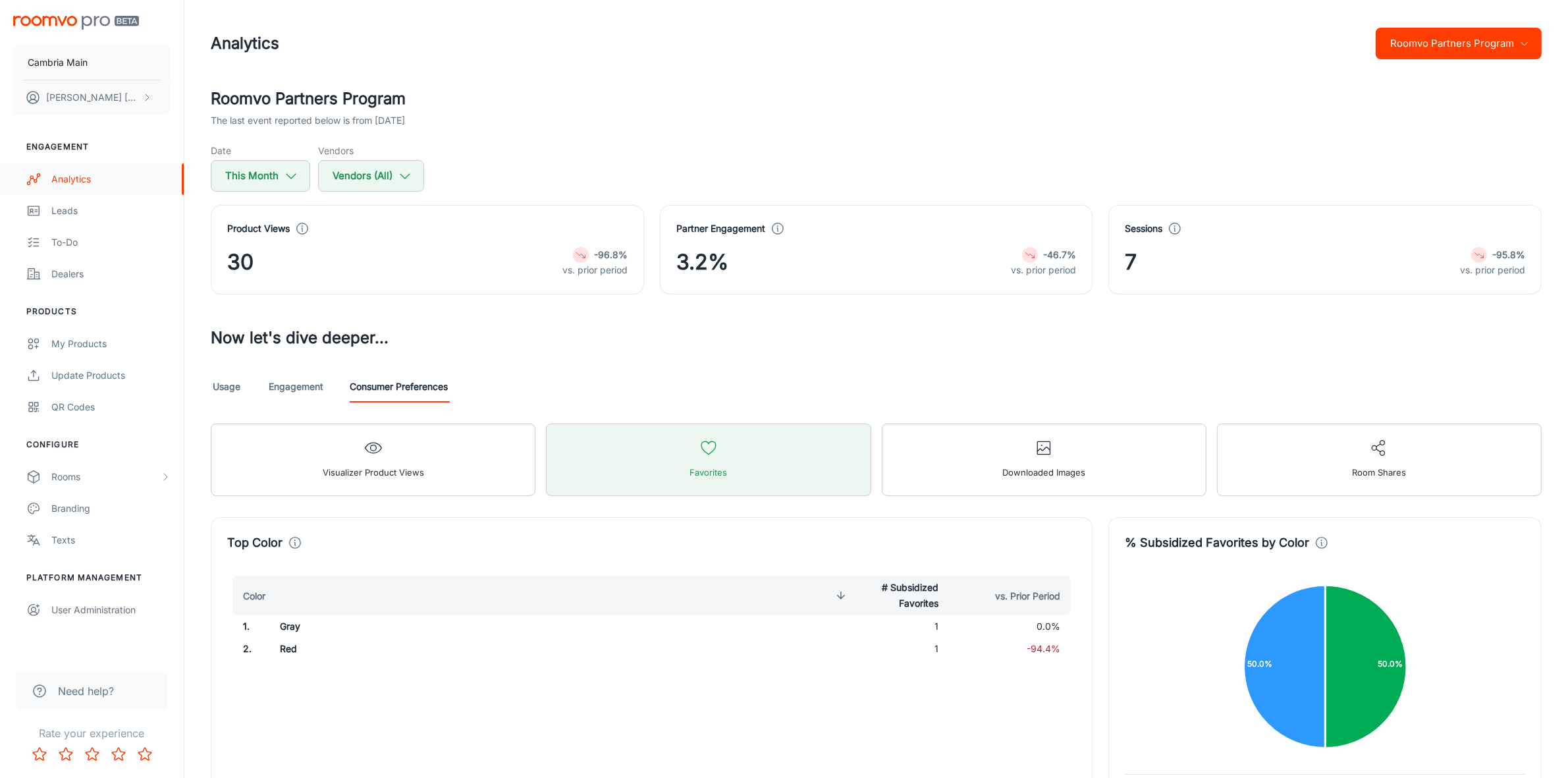
click at [72, 172] on div "Analytics" at bounding box center [111, 179] width 119 height 15
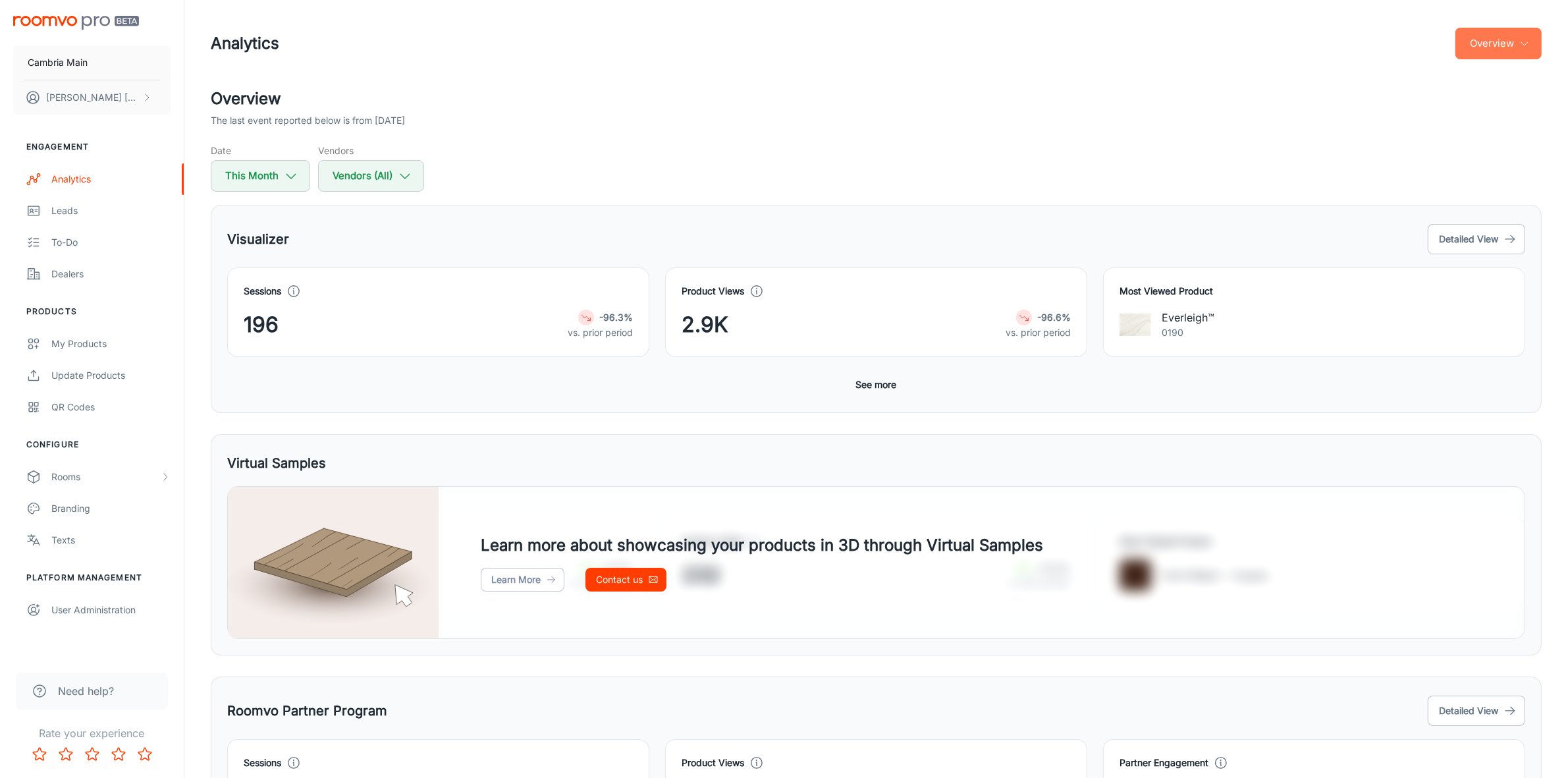
click at [1499, 53] on button "Overview" at bounding box center [1499, 43] width 86 height 32
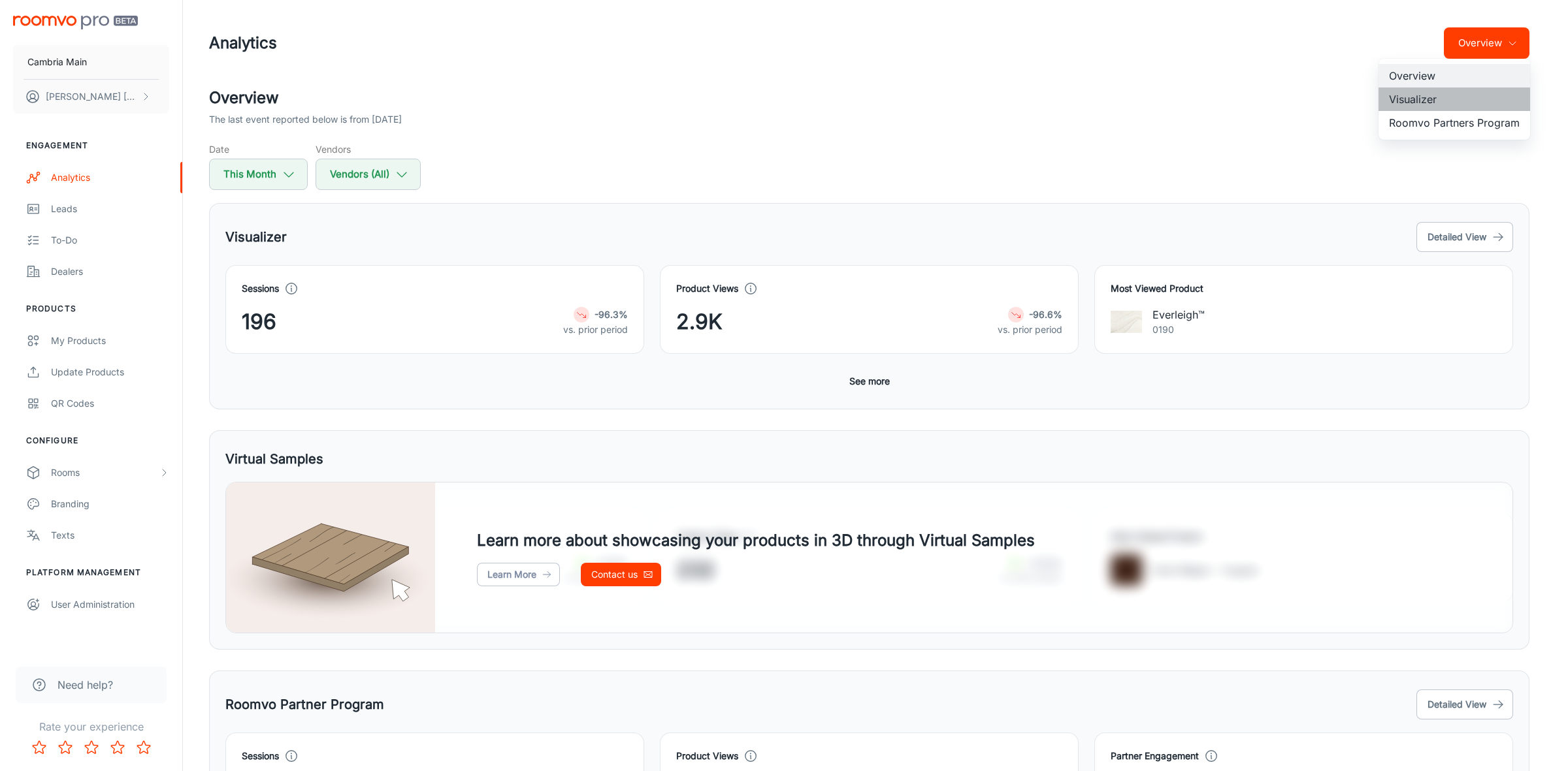
click at [1418, 97] on li "Visualizer" at bounding box center [1454, 100] width 151 height 24
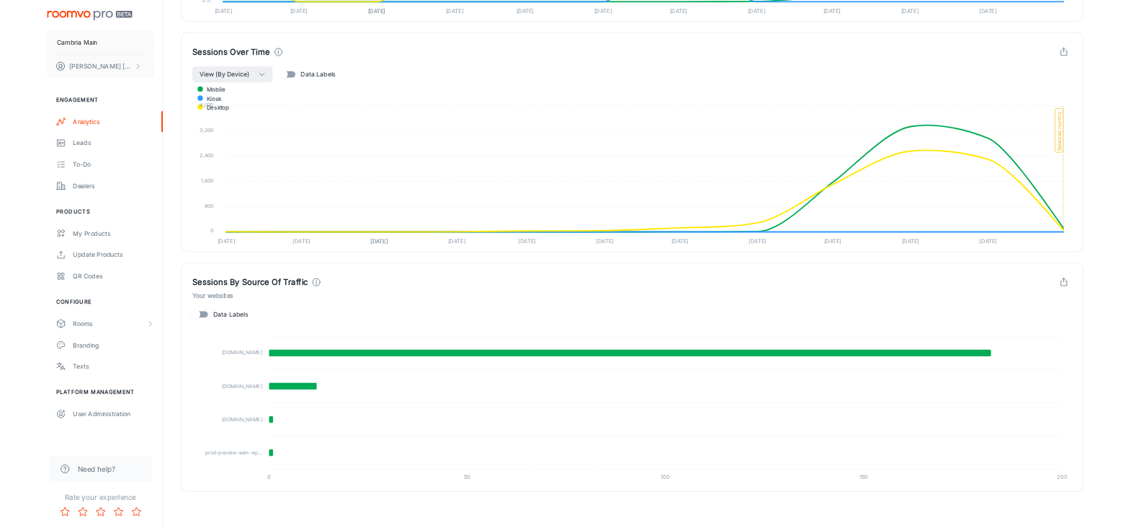
scroll to position [895, 0]
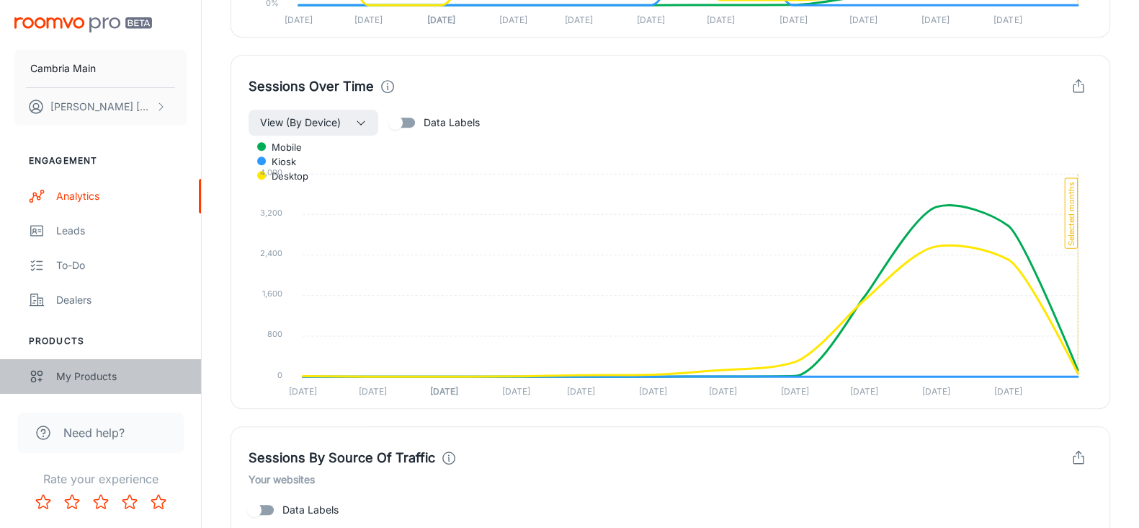
click at [99, 373] on div "My Products" at bounding box center [121, 376] width 130 height 16
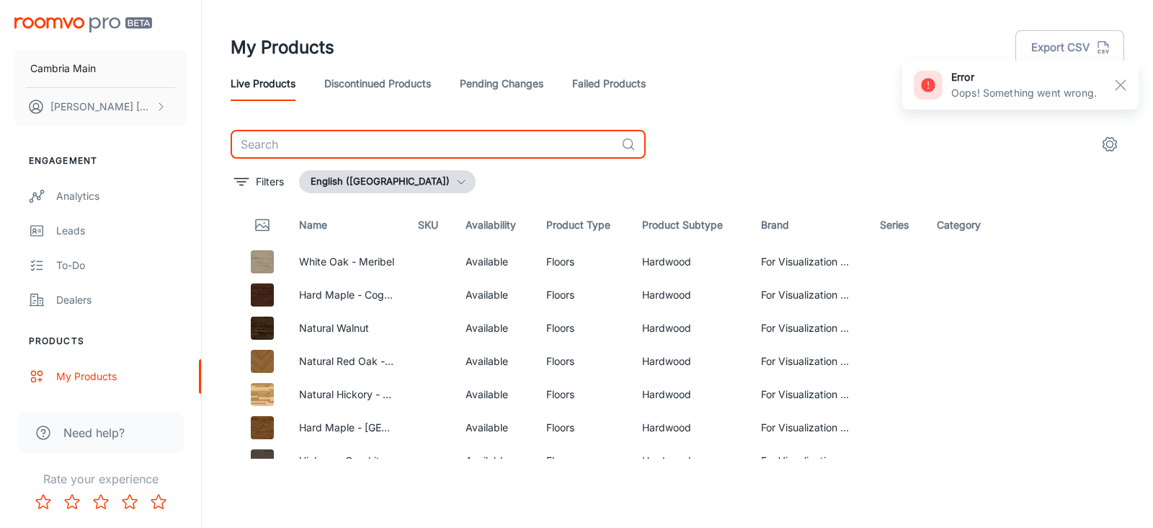
click at [359, 149] on input "text" at bounding box center [423, 144] width 385 height 29
type input "fieldstone"
